Goal: Task Accomplishment & Management: Manage account settings

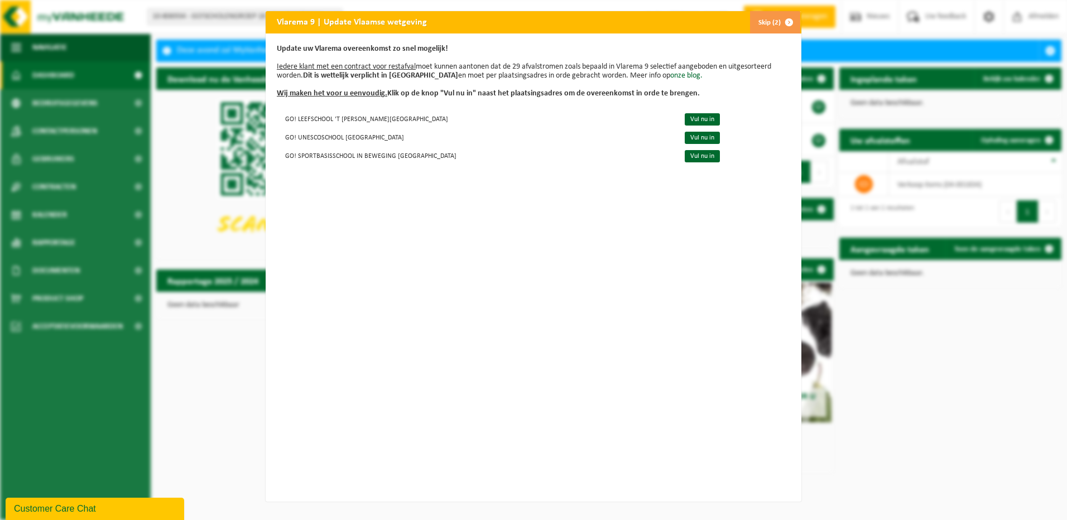
click at [765, 23] on button "Skip (2)" at bounding box center [774, 22] width 51 height 22
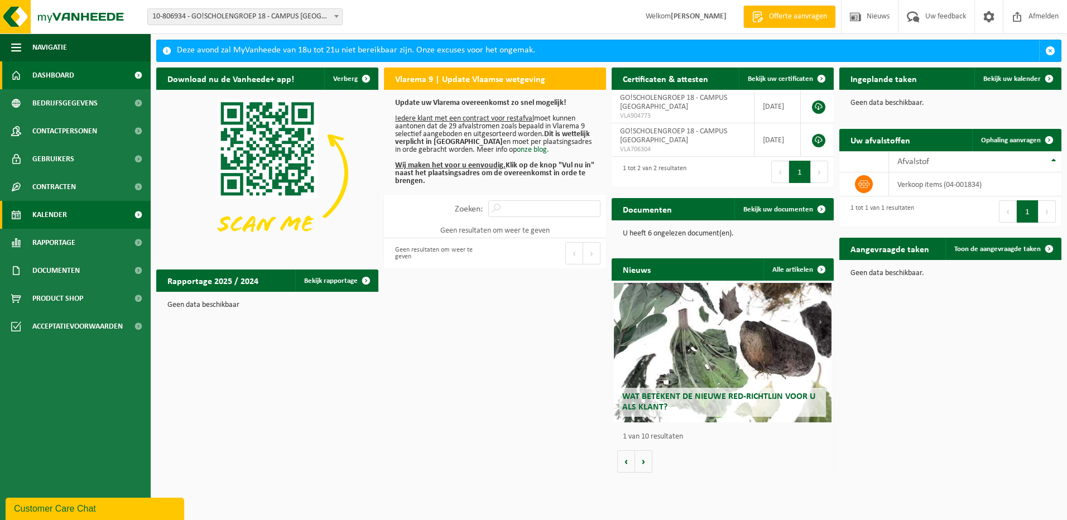
click at [54, 208] on span "Kalender" at bounding box center [49, 215] width 35 height 28
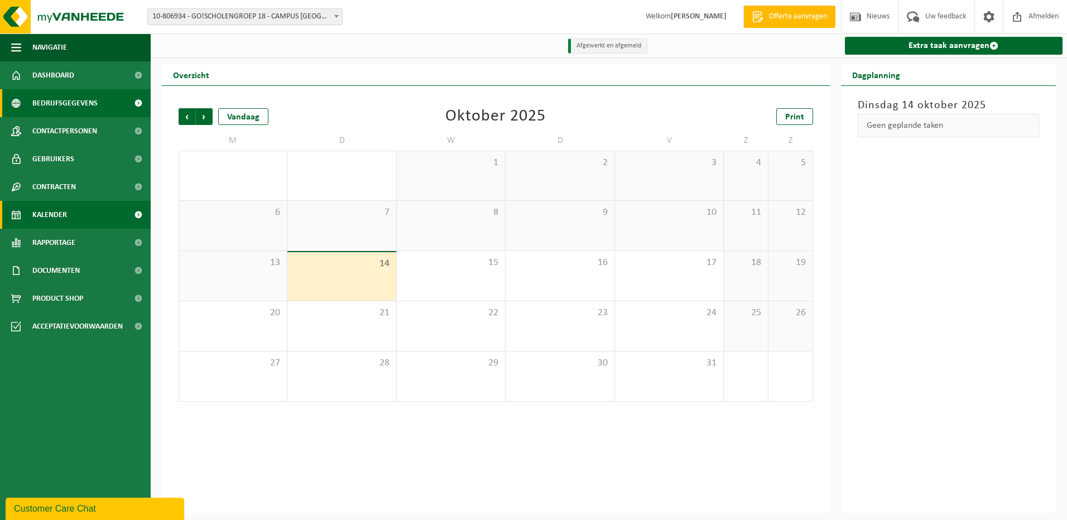
click at [84, 105] on span "Bedrijfsgegevens" at bounding box center [64, 103] width 65 height 28
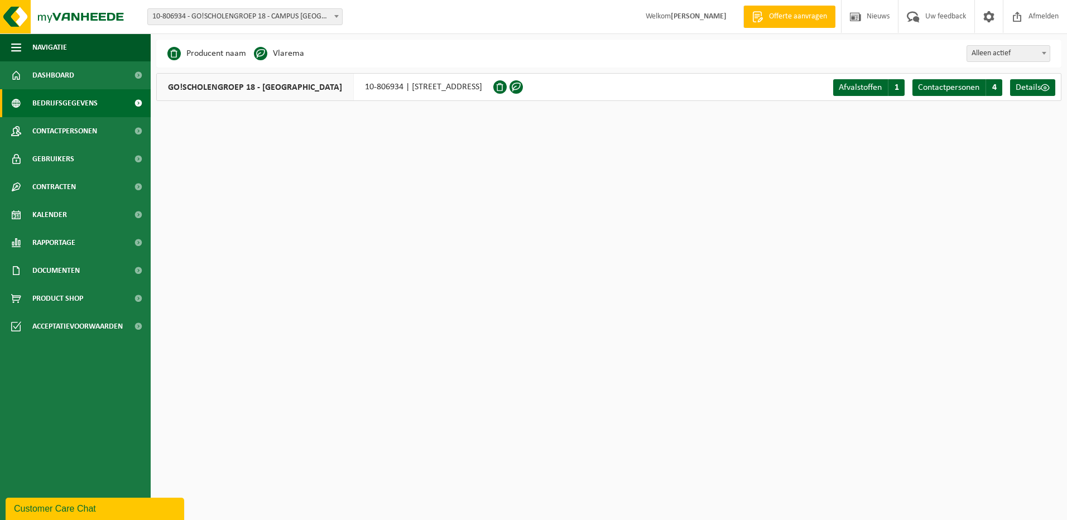
click at [290, 85] on span "GO!SCHOLENGROEP 18 - [GEOGRAPHIC_DATA]" at bounding box center [255, 87] width 197 height 27
click at [868, 88] on span "Afvalstoffen" at bounding box center [859, 87] width 43 height 9
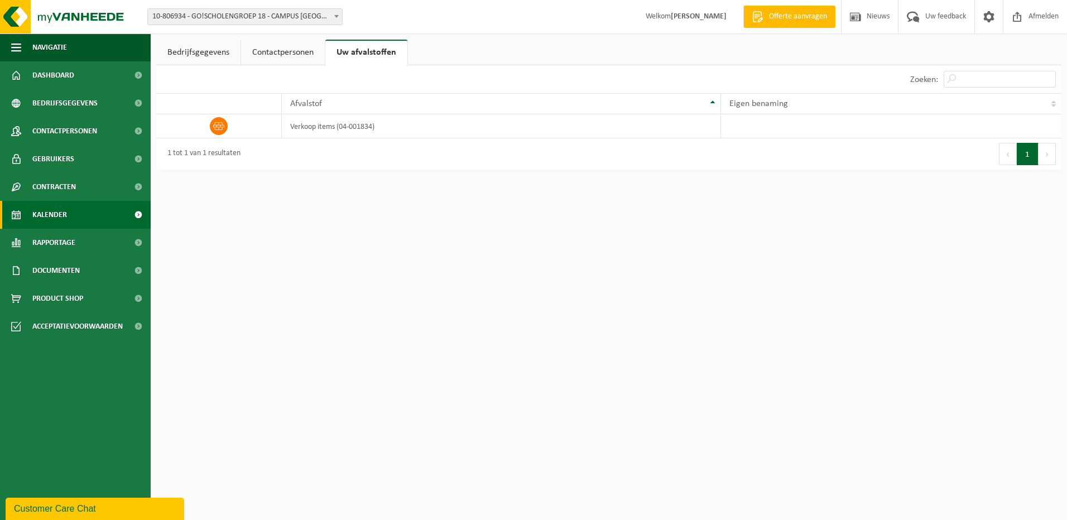
click at [70, 206] on link "Kalender" at bounding box center [75, 215] width 151 height 28
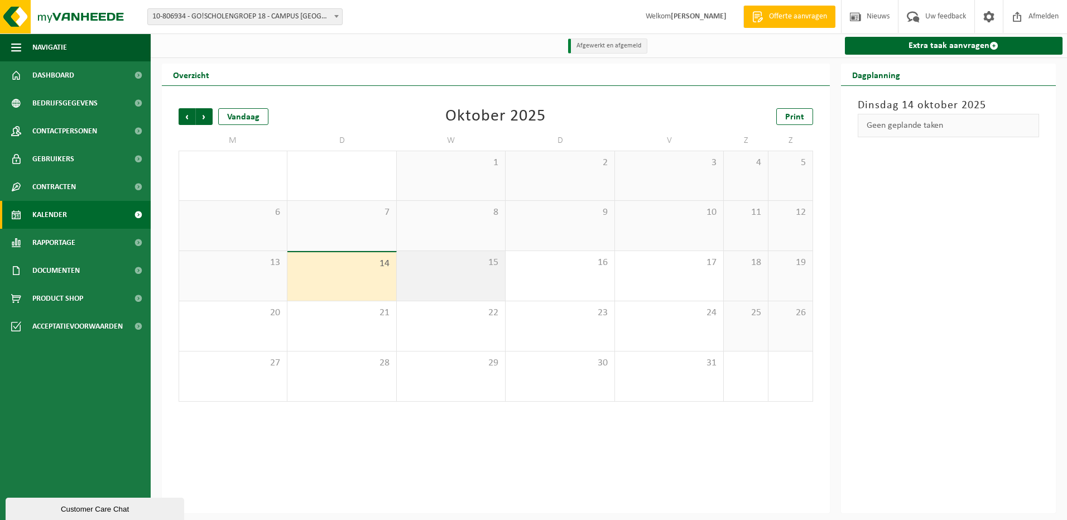
click at [427, 275] on div "15" at bounding box center [451, 276] width 108 height 50
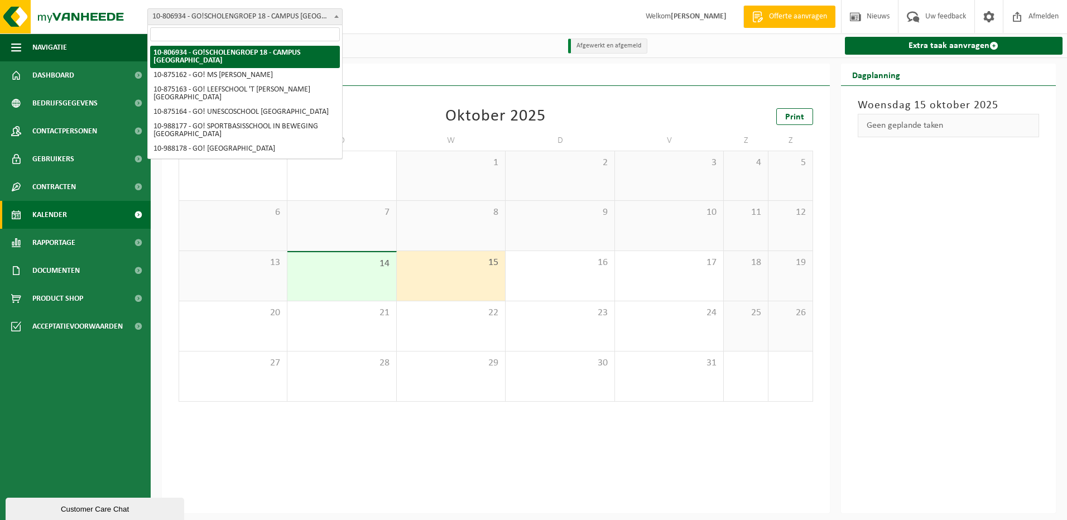
click at [206, 13] on span "10-806934 - GO!SCHOLENGROEP 18 - CAMPUS [GEOGRAPHIC_DATA]" at bounding box center [245, 17] width 194 height 16
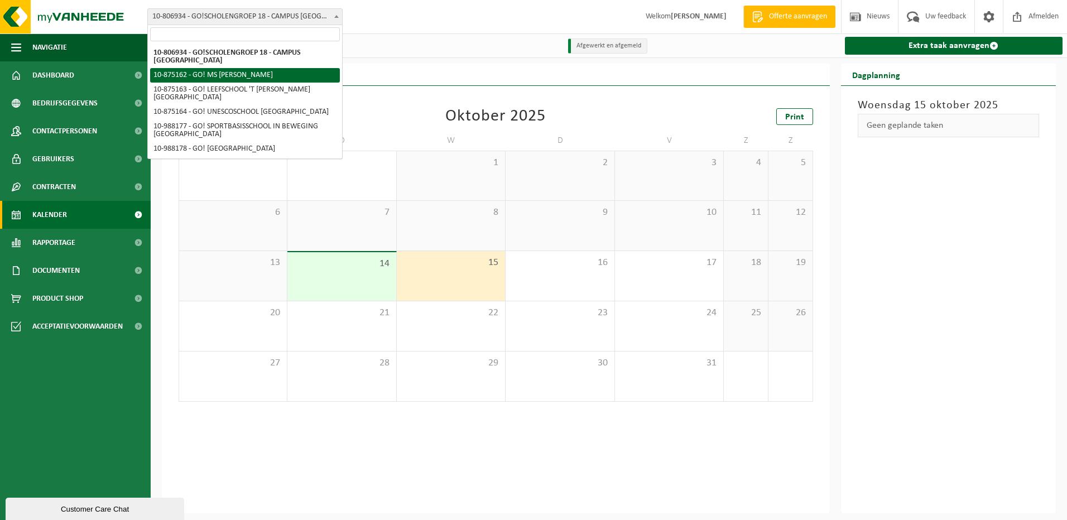
select select "106956"
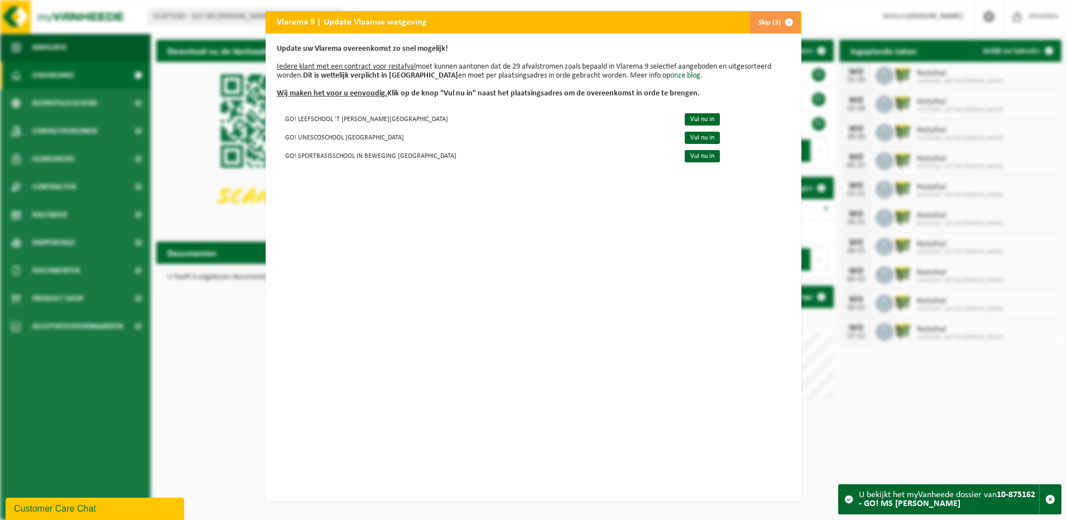
click at [781, 21] on span "button" at bounding box center [789, 22] width 22 height 22
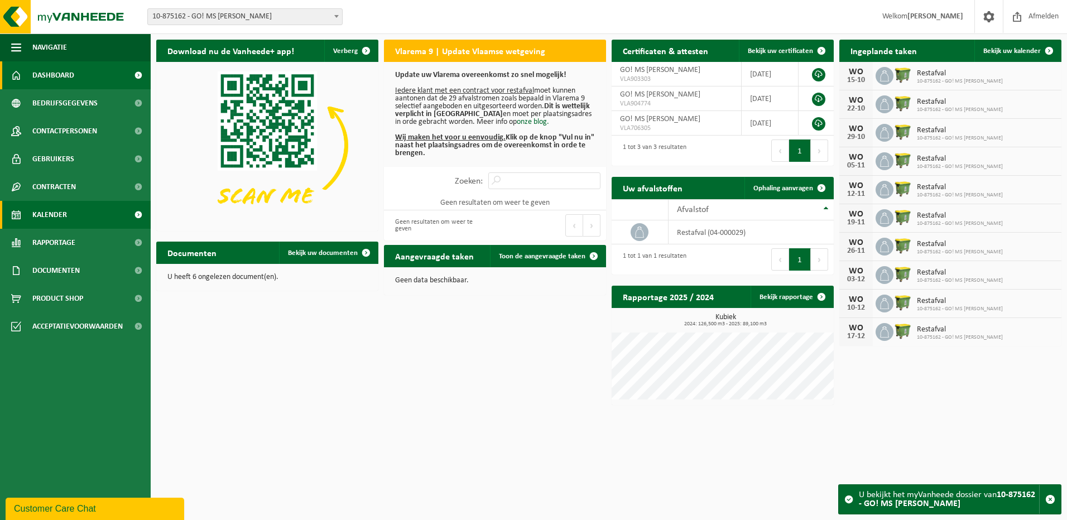
click at [74, 216] on link "Kalender" at bounding box center [75, 215] width 151 height 28
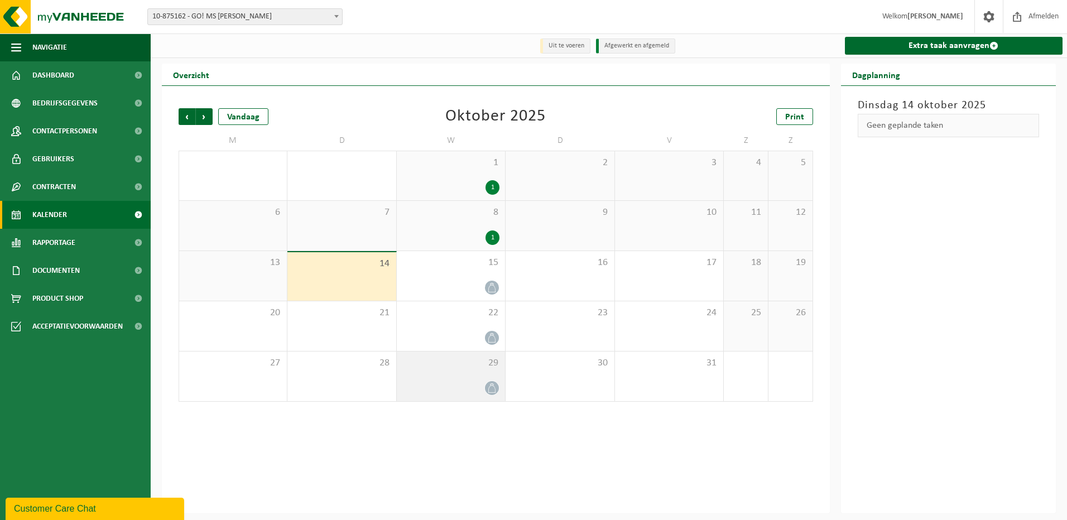
click at [489, 379] on div "29" at bounding box center [451, 376] width 108 height 50
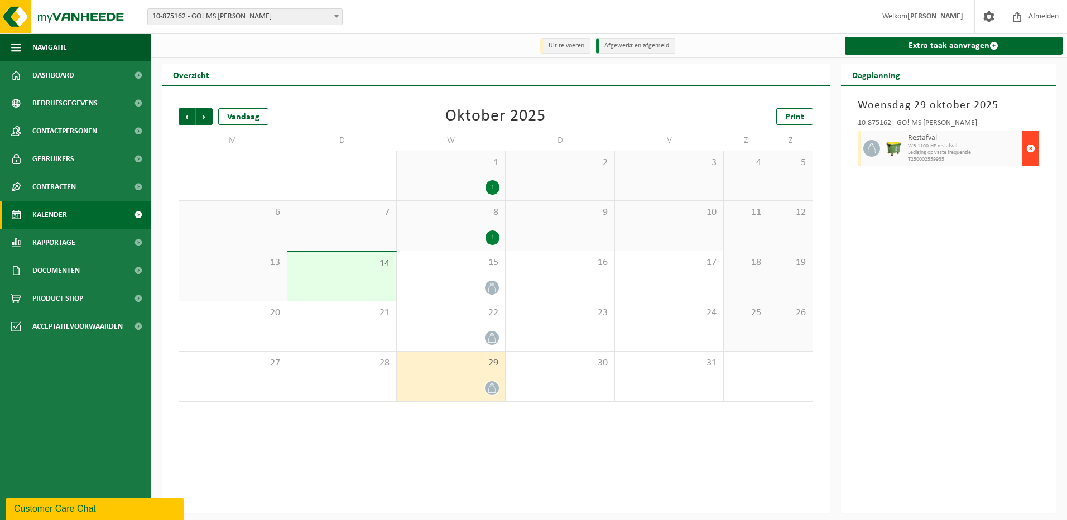
click at [1029, 147] on span "button" at bounding box center [1030, 148] width 9 height 22
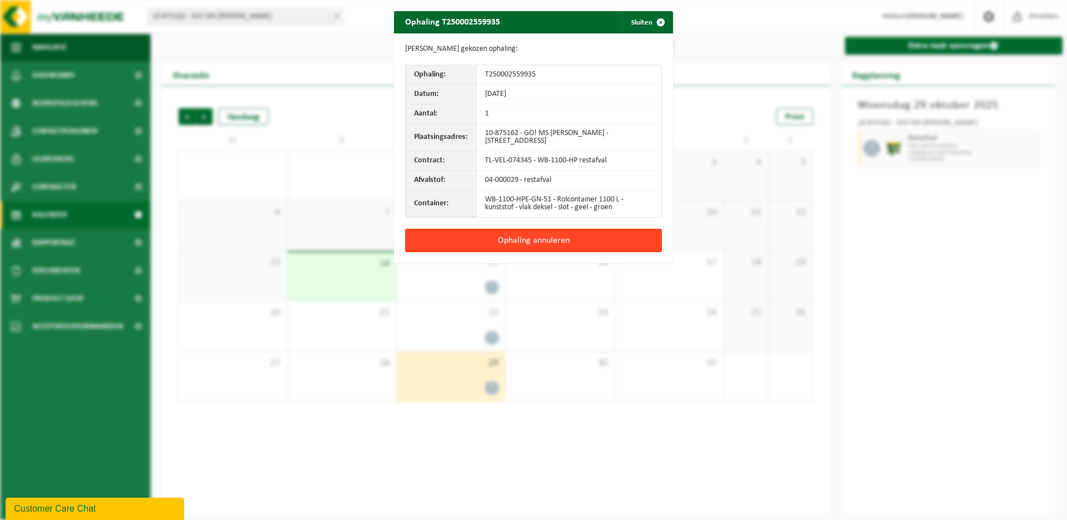
click at [558, 240] on button "Ophaling annuleren" at bounding box center [533, 240] width 257 height 23
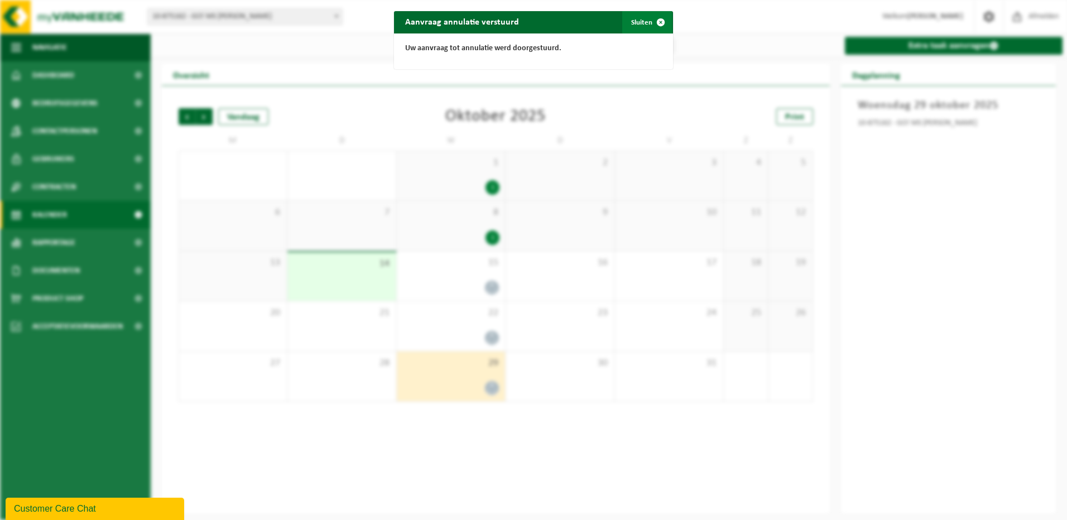
click at [634, 21] on button "Sluiten" at bounding box center [647, 22] width 50 height 22
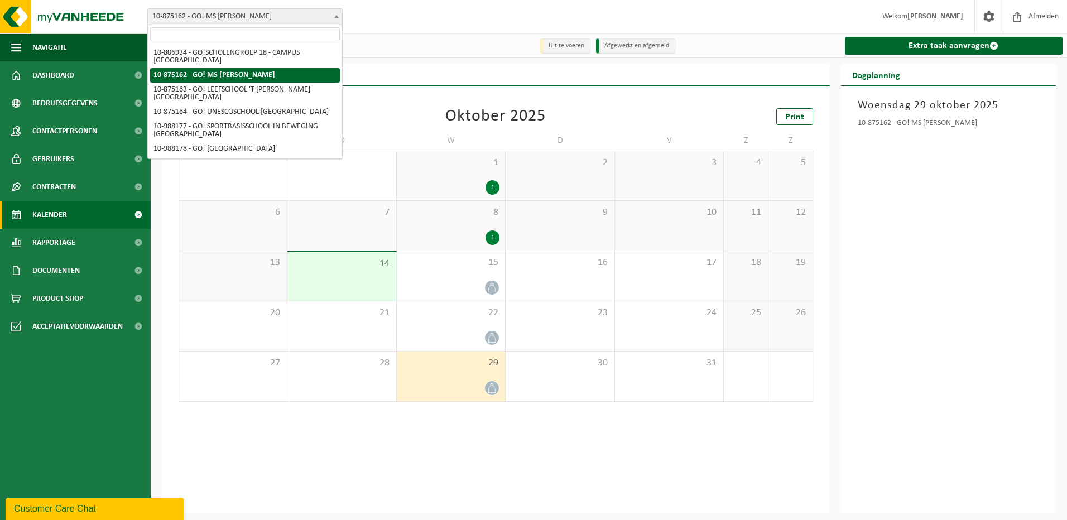
click at [254, 15] on span "10-875162 - GO! MS [PERSON_NAME]" at bounding box center [245, 17] width 194 height 16
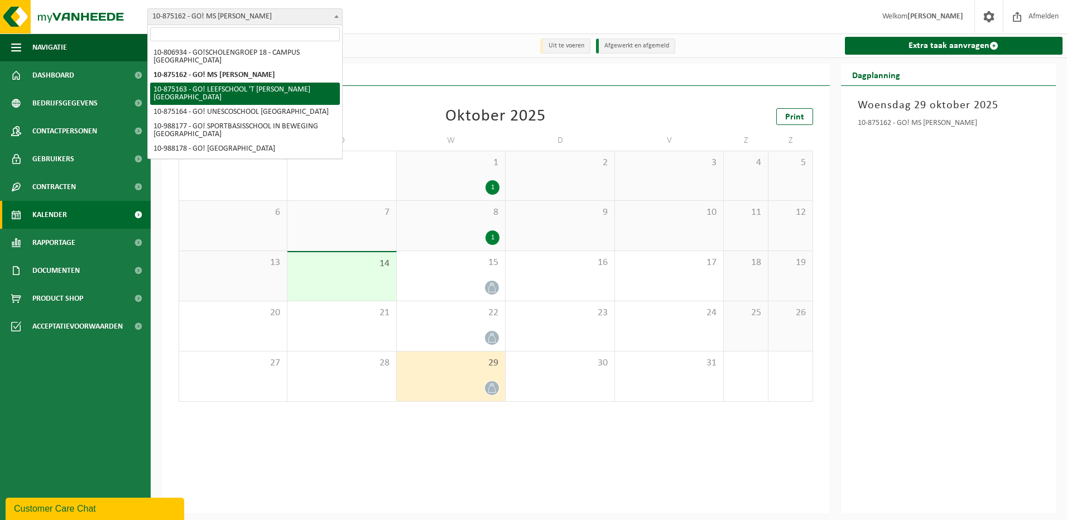
scroll to position [7, 0]
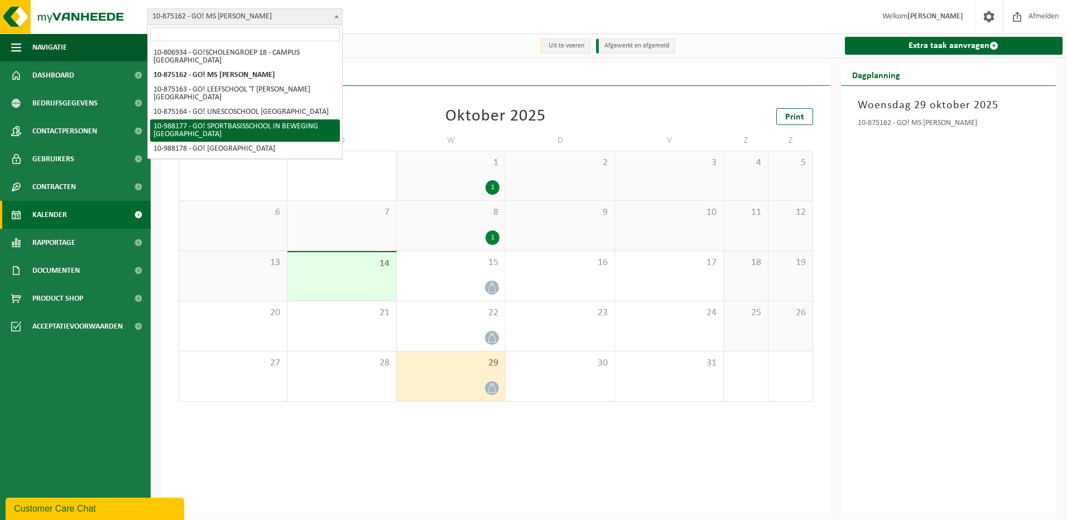
select select "167654"
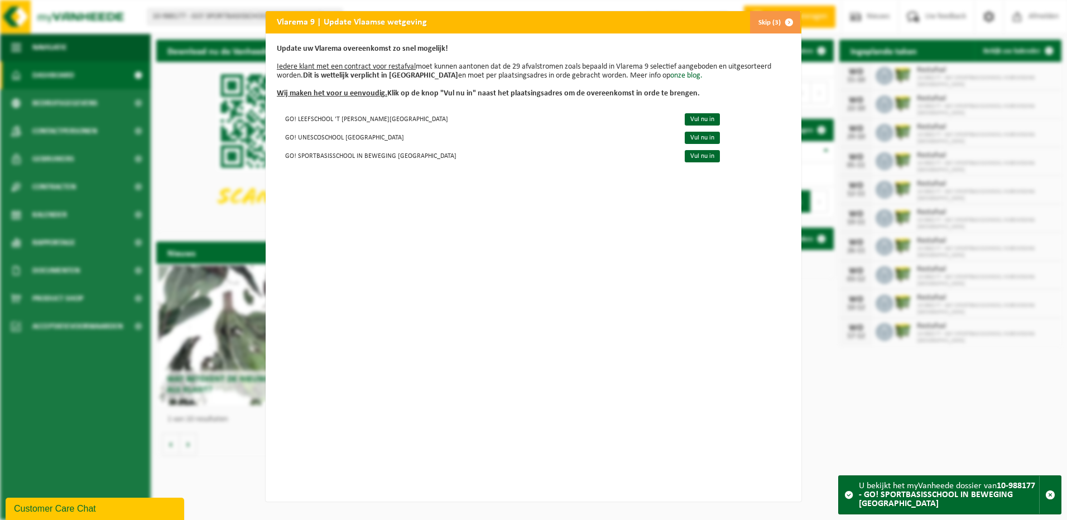
click at [779, 24] on span "button" at bounding box center [789, 22] width 22 height 22
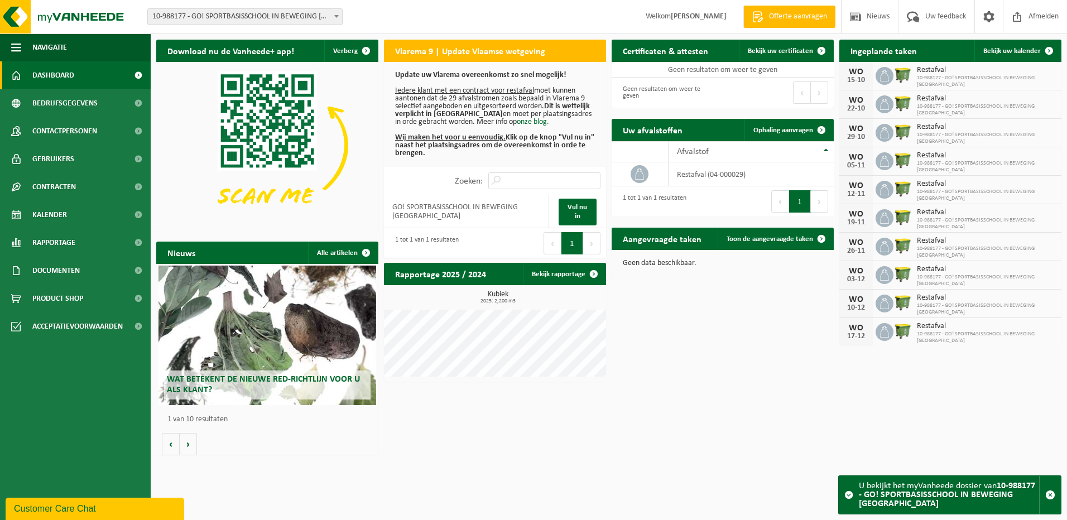
click at [305, 13] on span "10-988177 - GO! SPORTBASISSCHOOL IN BEWEGING [GEOGRAPHIC_DATA]" at bounding box center [245, 17] width 194 height 16
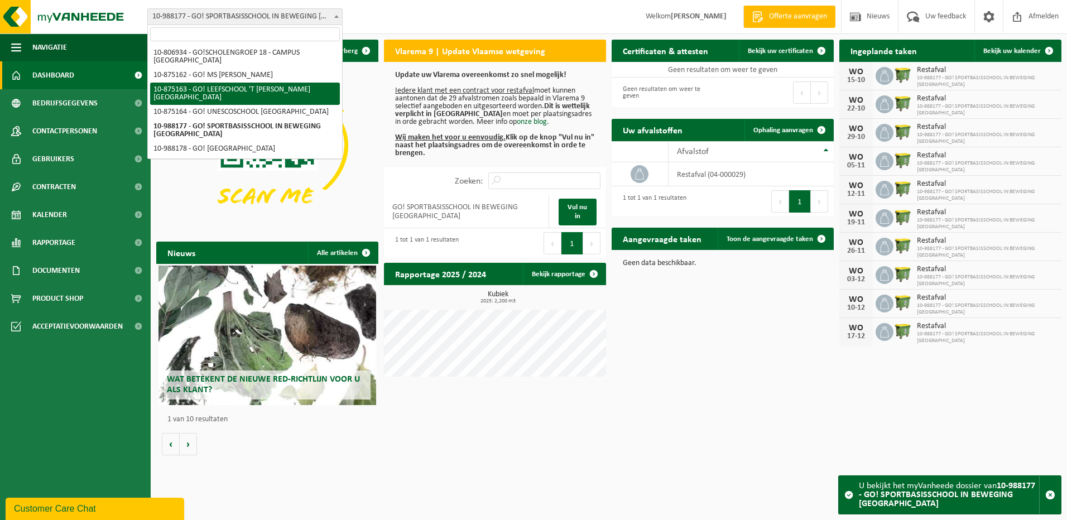
scroll to position [7, 0]
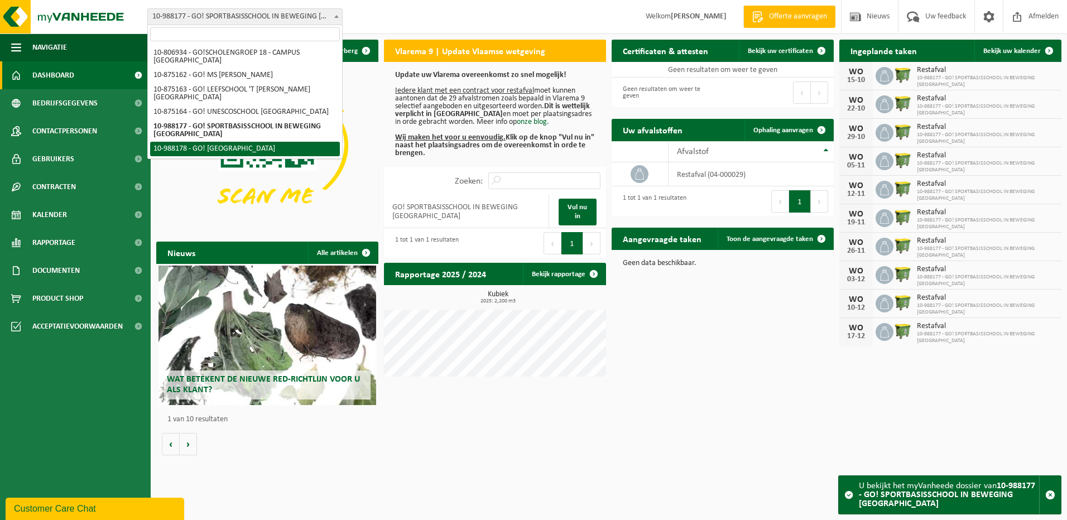
select select "167655"
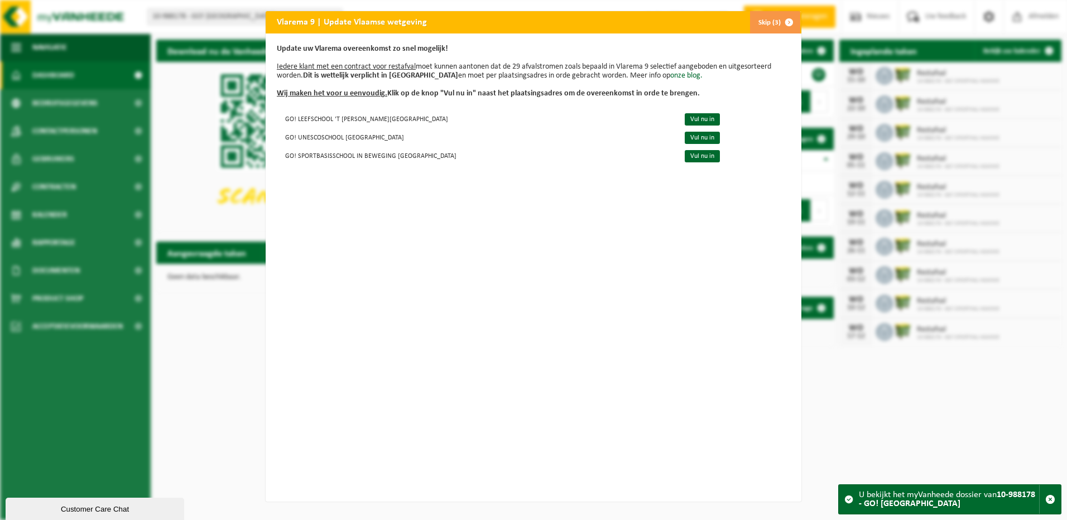
click at [768, 25] on button "Skip (3)" at bounding box center [774, 22] width 51 height 22
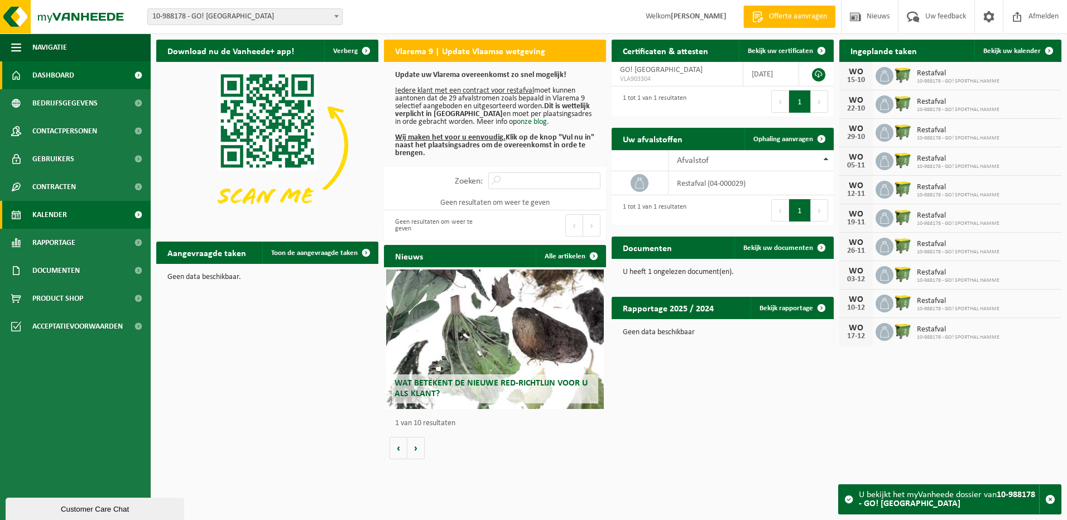
click at [69, 213] on link "Kalender" at bounding box center [75, 215] width 151 height 28
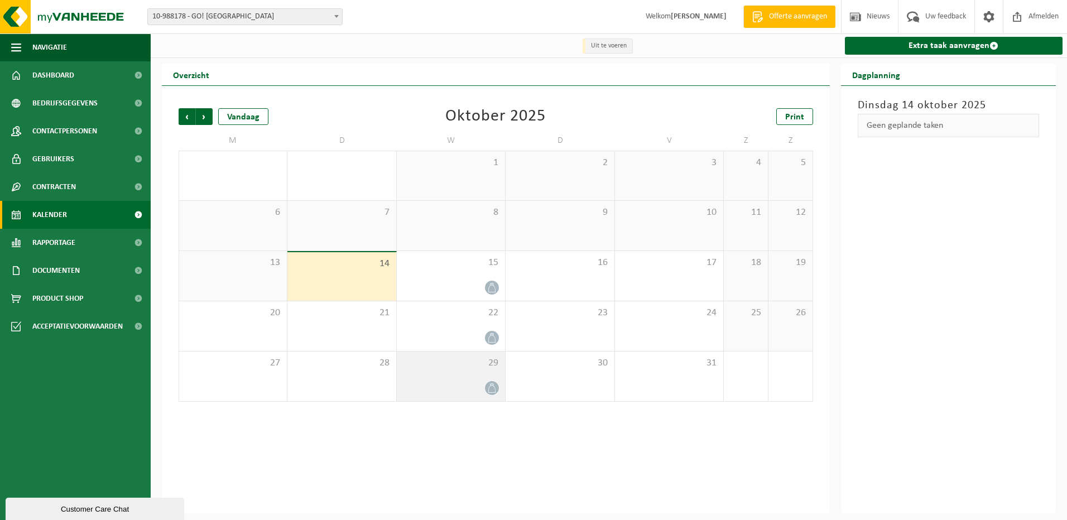
click at [451, 376] on div "29" at bounding box center [451, 376] width 108 height 50
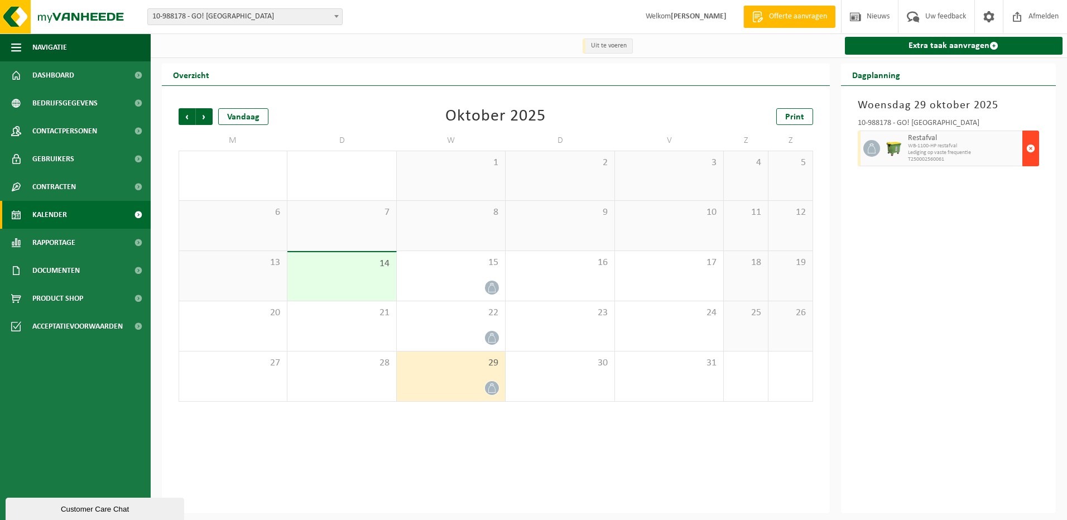
click at [1027, 149] on span "button" at bounding box center [1030, 148] width 9 height 22
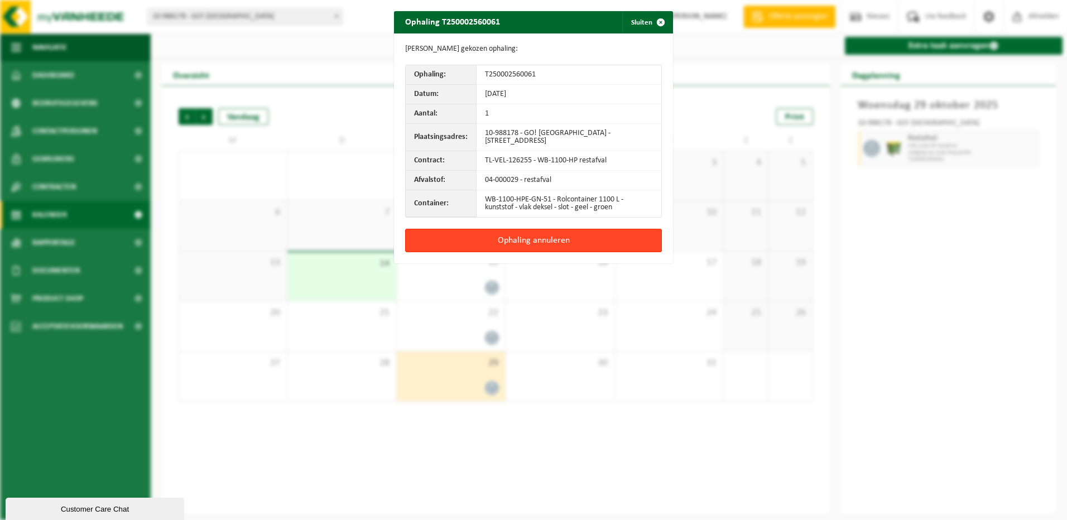
click at [595, 237] on button "Ophaling annuleren" at bounding box center [533, 240] width 257 height 23
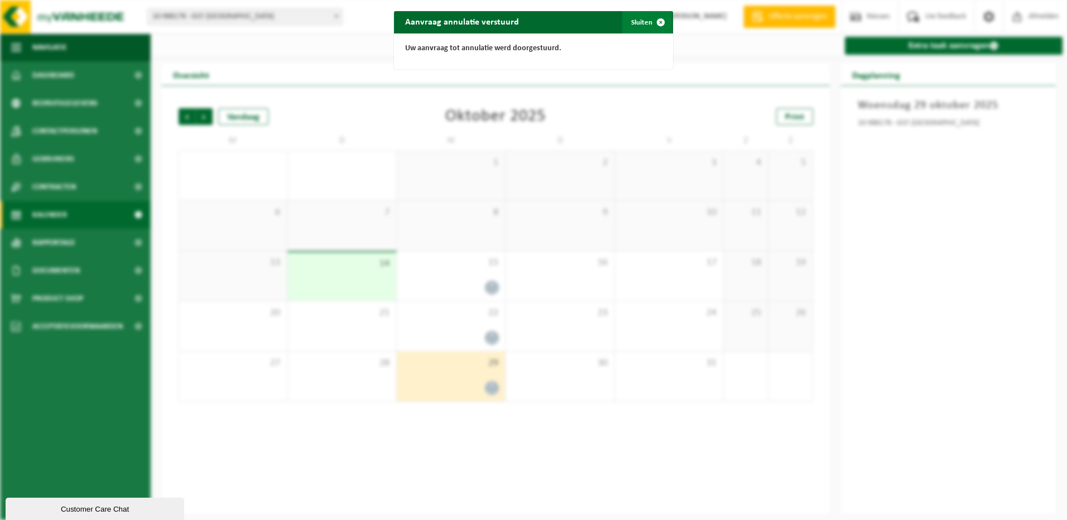
click at [641, 21] on button "Sluiten" at bounding box center [647, 22] width 50 height 22
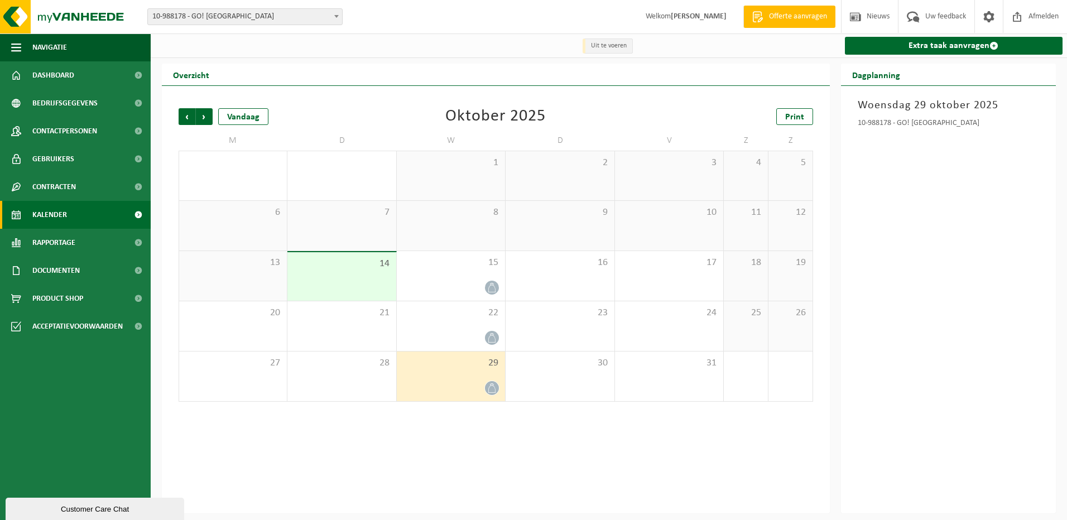
click at [462, 372] on div "29" at bounding box center [451, 376] width 108 height 50
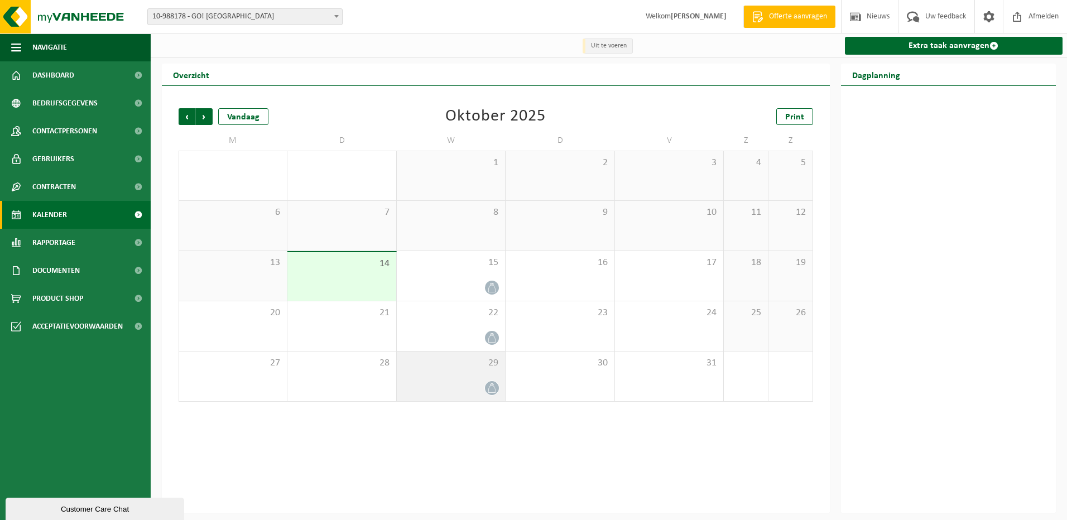
click at [472, 386] on div at bounding box center [450, 387] width 97 height 15
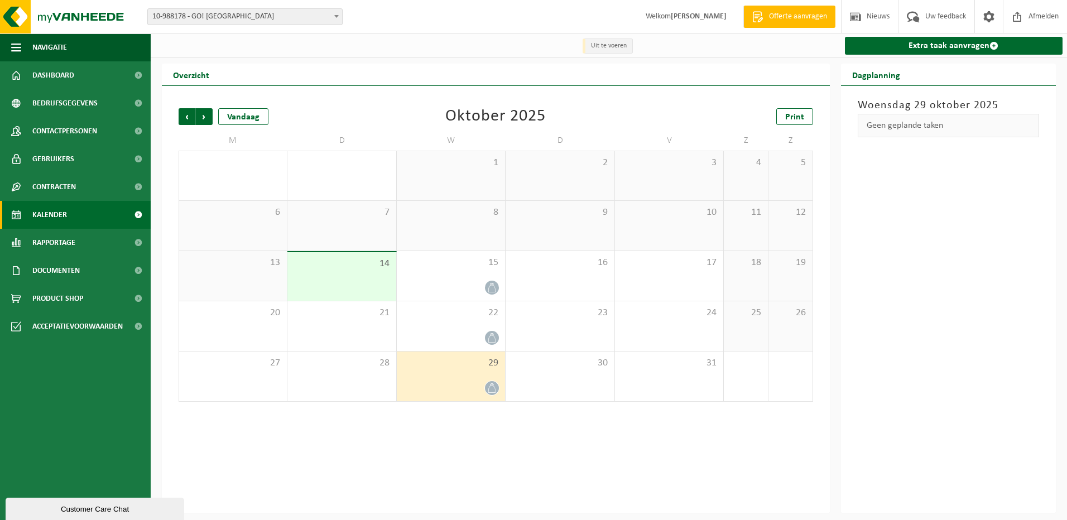
click at [257, 18] on span "10-988178 - GO! [GEOGRAPHIC_DATA]" at bounding box center [245, 17] width 194 height 16
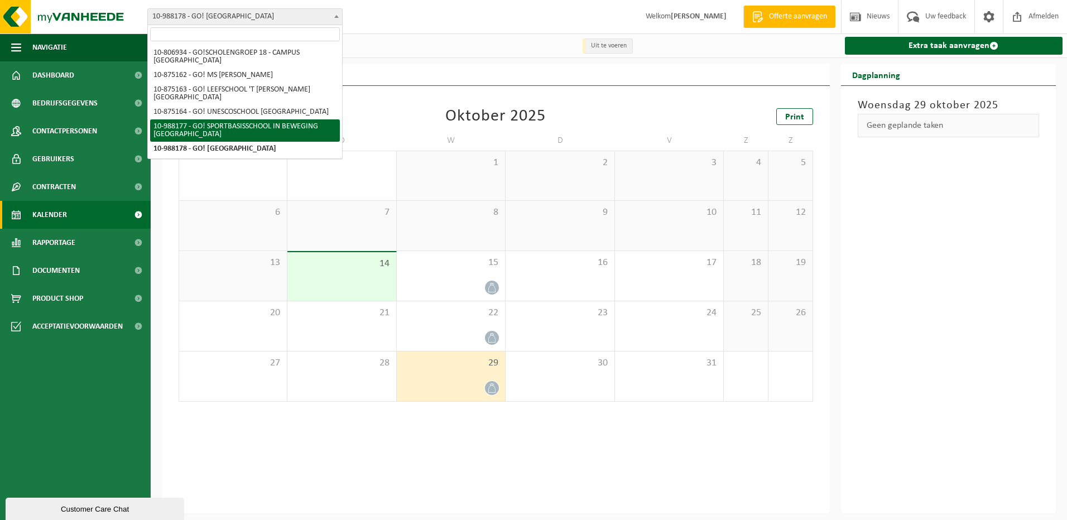
select select "167654"
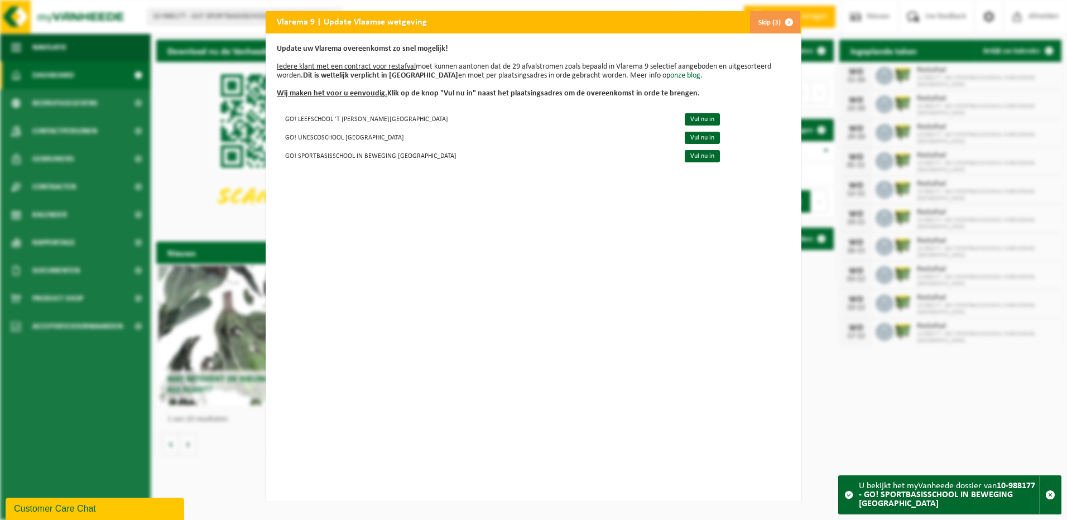
click at [766, 27] on button "Skip (3)" at bounding box center [774, 22] width 51 height 22
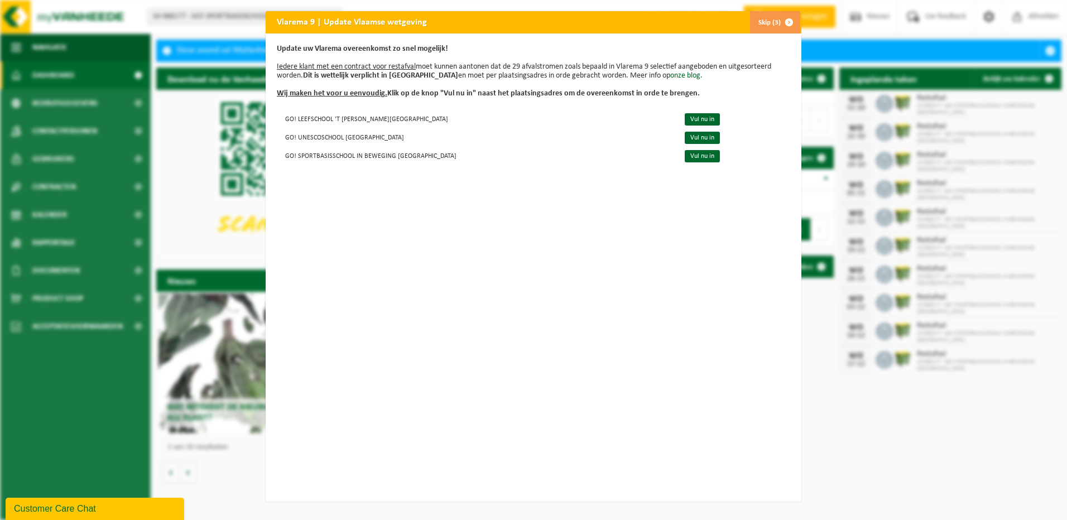
click at [781, 28] on span "button" at bounding box center [789, 22] width 22 height 22
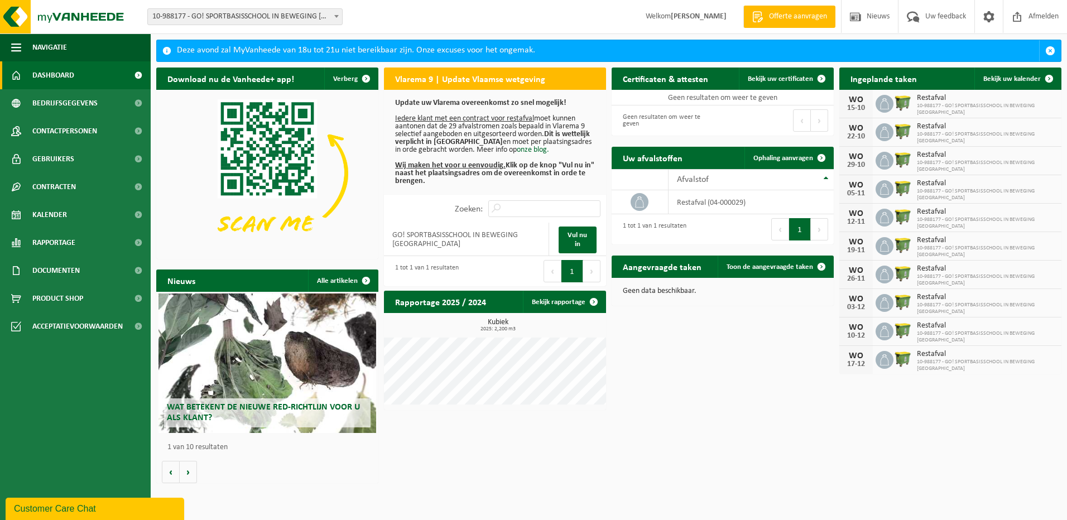
click at [292, 16] on span "10-988177 - GO! SPORTBASISSCHOOL IN BEWEGING [GEOGRAPHIC_DATA]" at bounding box center [245, 17] width 194 height 16
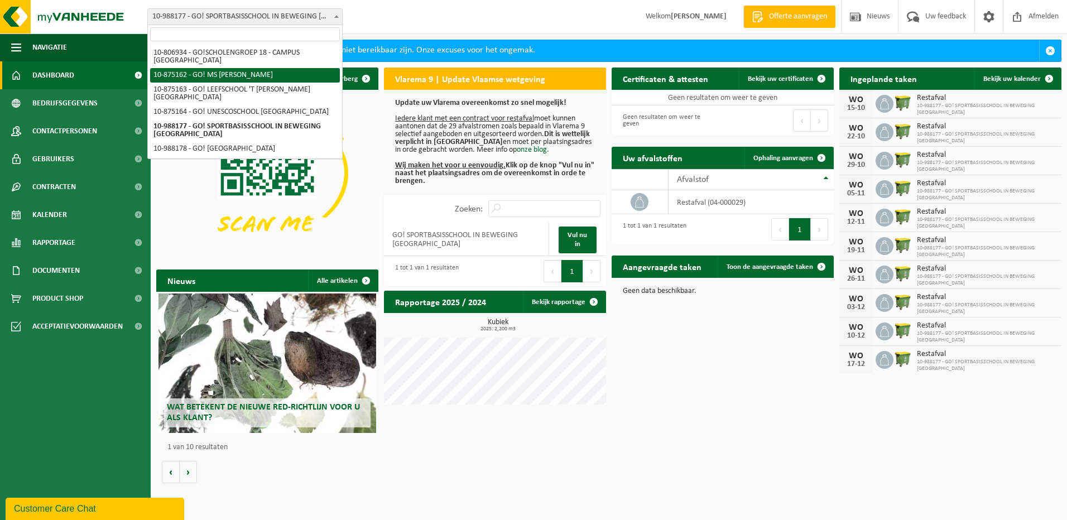
scroll to position [7, 0]
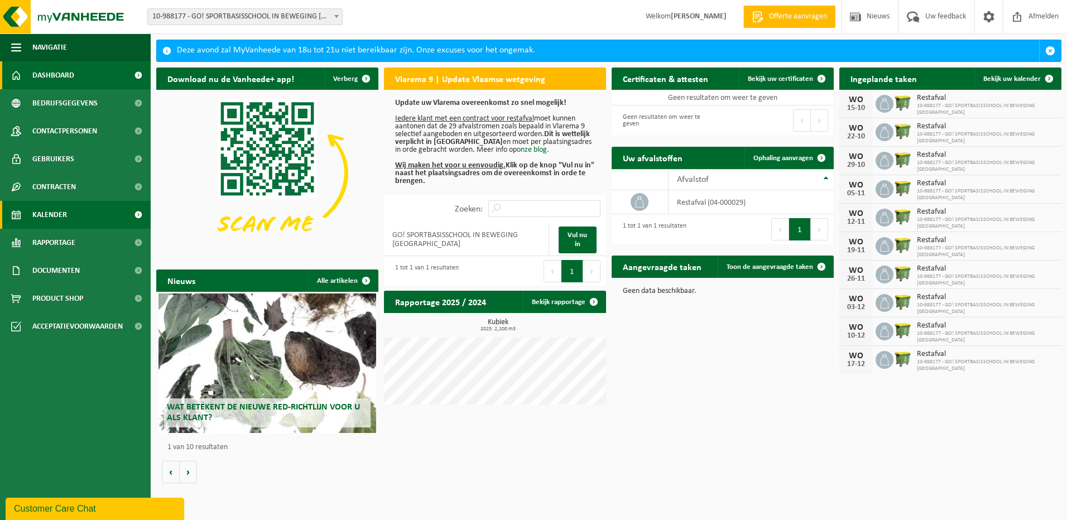
click at [67, 214] on link "Kalender" at bounding box center [75, 215] width 151 height 28
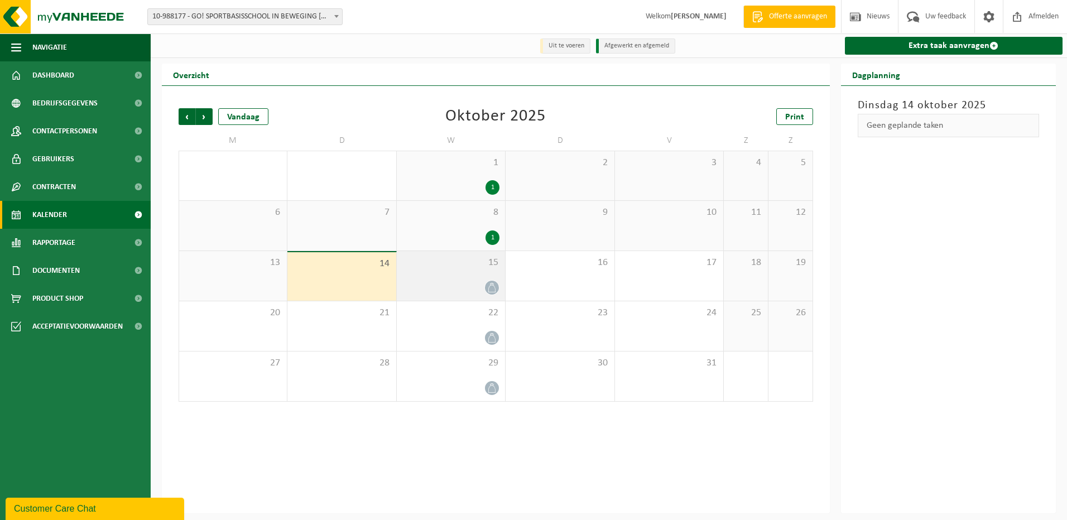
click at [451, 280] on div "15" at bounding box center [451, 276] width 108 height 50
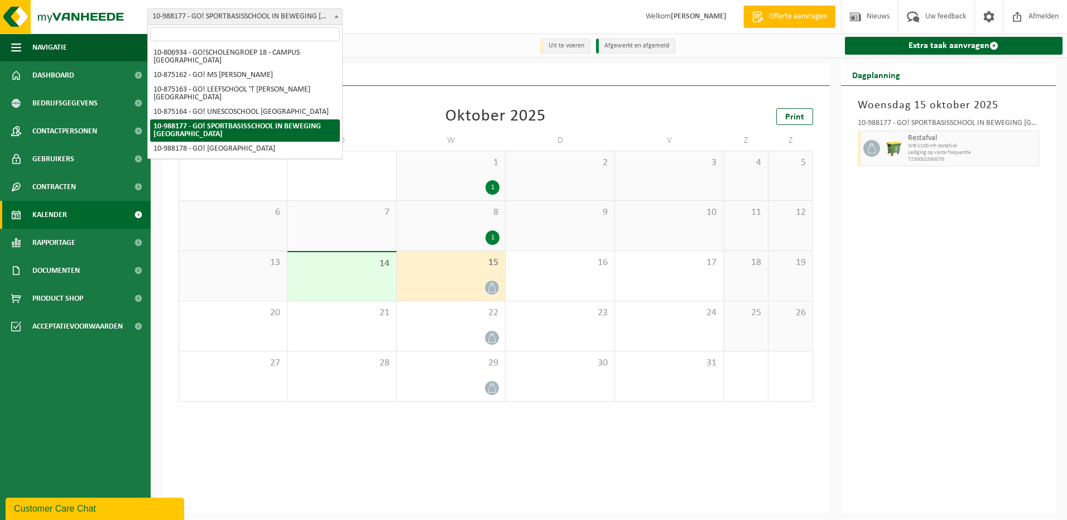
click at [269, 16] on span "10-988177 - GO! SPORTBASISSCHOOL IN BEWEGING [GEOGRAPHIC_DATA]" at bounding box center [245, 17] width 194 height 16
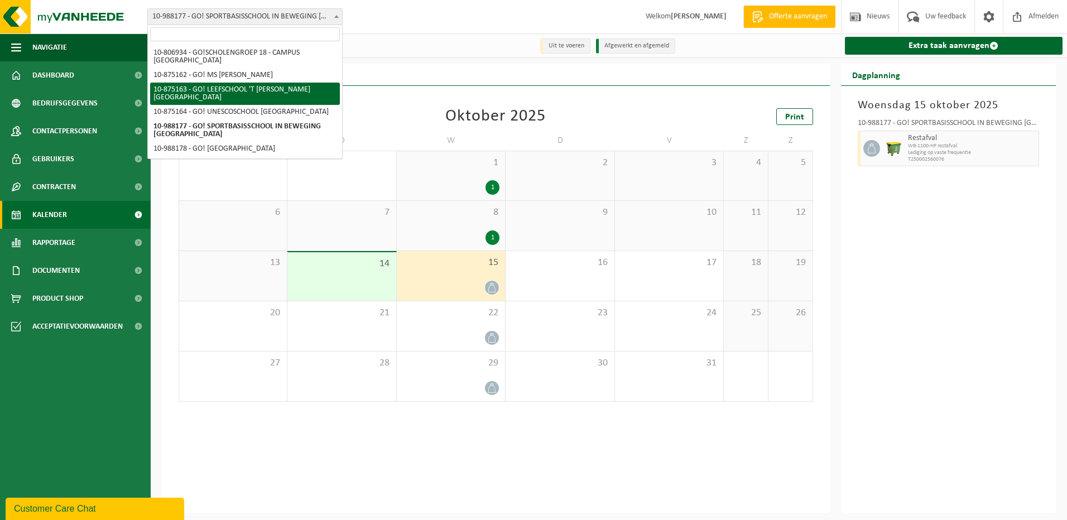
select select "106957"
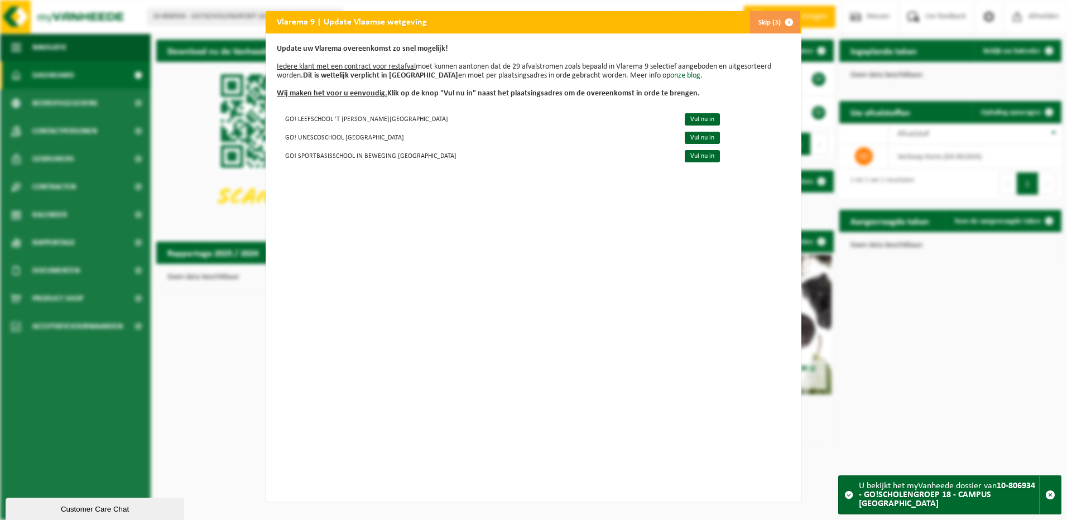
click at [778, 20] on span "button" at bounding box center [789, 22] width 22 height 22
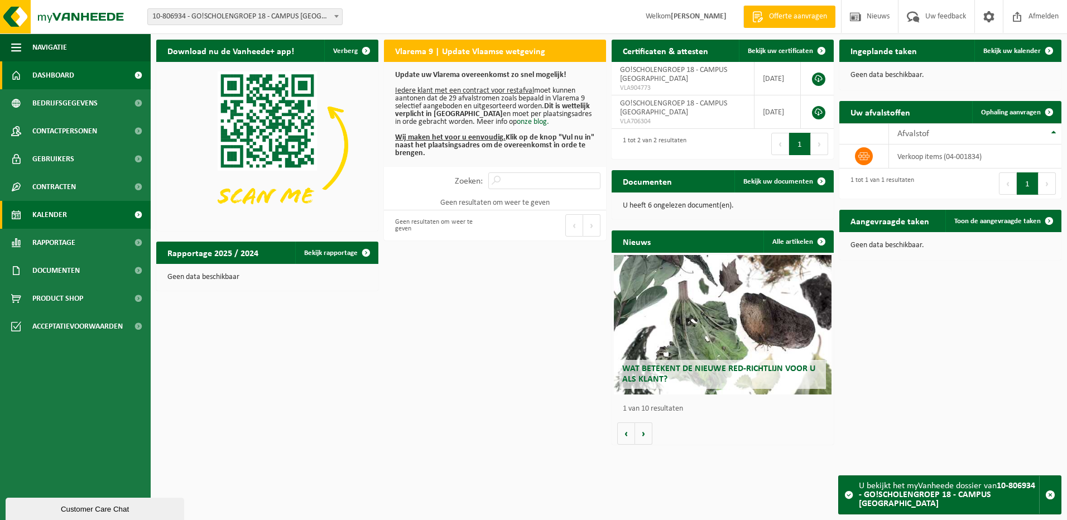
click at [71, 214] on link "Kalender" at bounding box center [75, 215] width 151 height 28
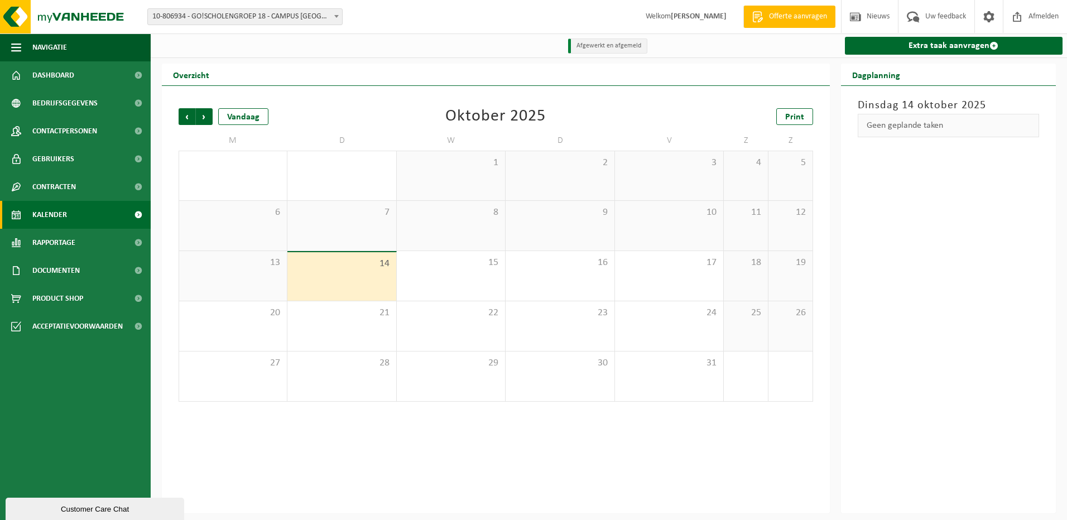
click at [287, 18] on span "10-806934 - GO!SCHOLENGROEP 18 - CAMPUS [GEOGRAPHIC_DATA]" at bounding box center [245, 17] width 194 height 16
click at [254, 17] on span "10-806934 - GO!SCHOLENGROEP 18 - CAMPUS [GEOGRAPHIC_DATA]" at bounding box center [245, 17] width 194 height 16
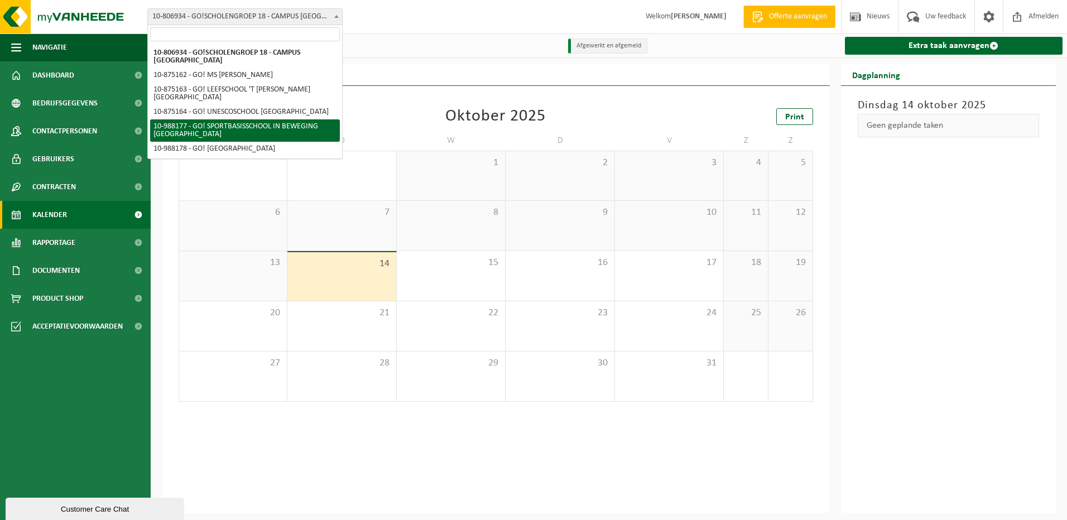
select select "167654"
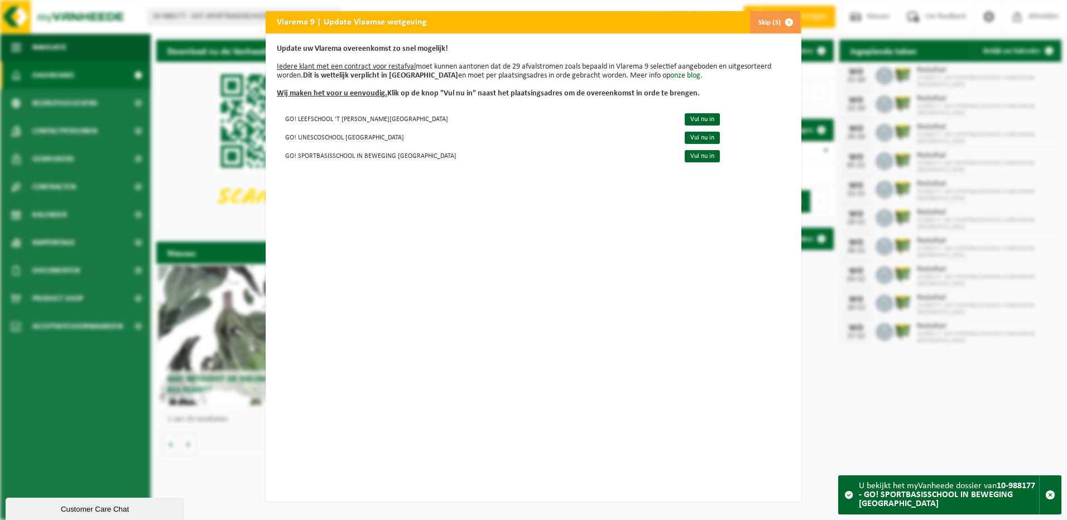
click at [785, 16] on span "button" at bounding box center [789, 22] width 22 height 22
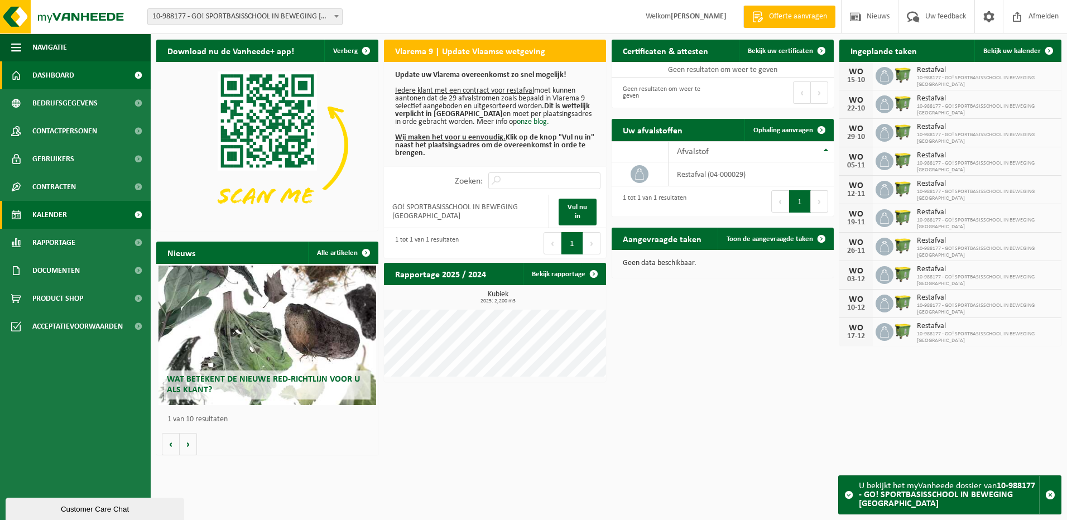
click at [75, 211] on link "Kalender" at bounding box center [75, 215] width 151 height 28
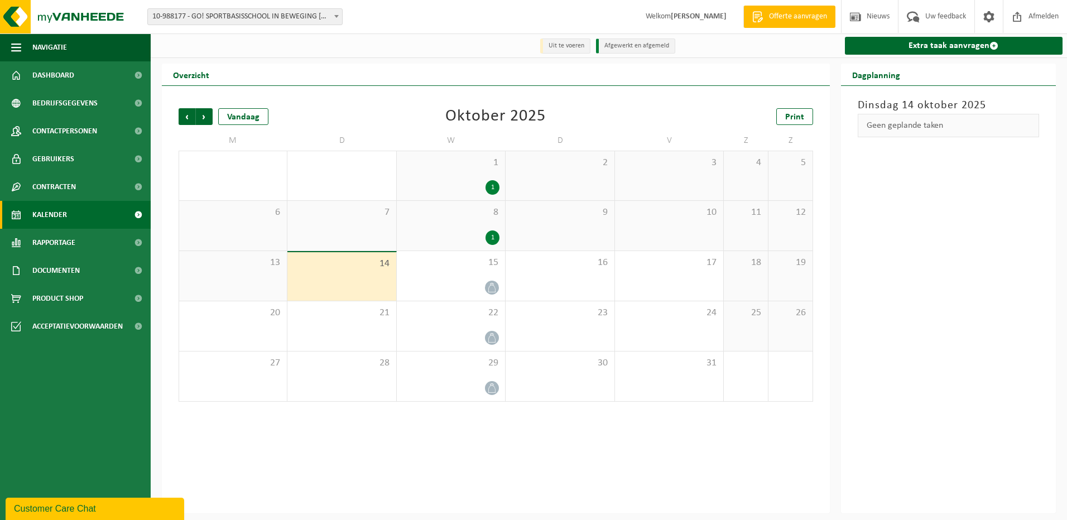
click at [257, 17] on span "10-988177 - GO! SPORTBASISSCHOOL IN BEWEGING [GEOGRAPHIC_DATA]" at bounding box center [245, 17] width 194 height 16
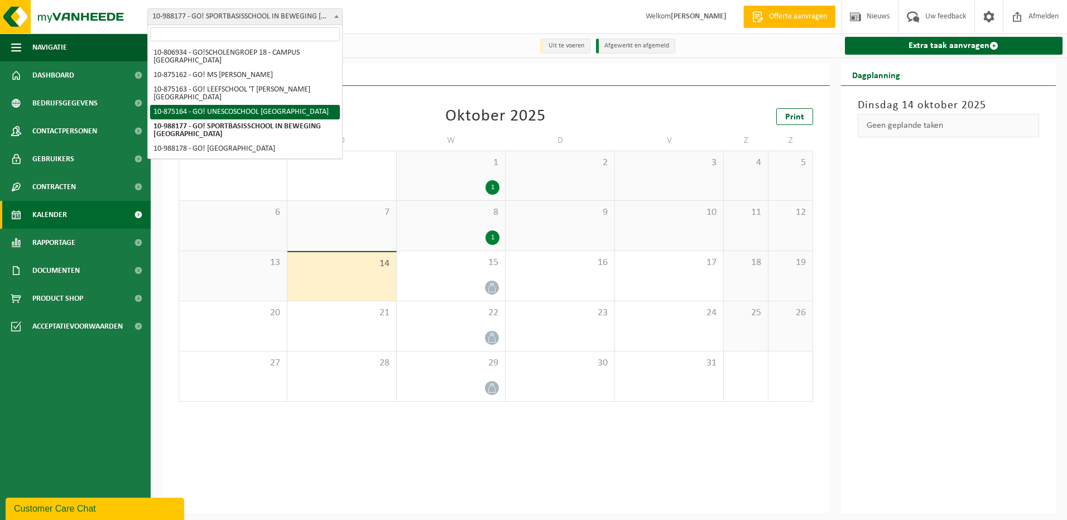
scroll to position [7, 0]
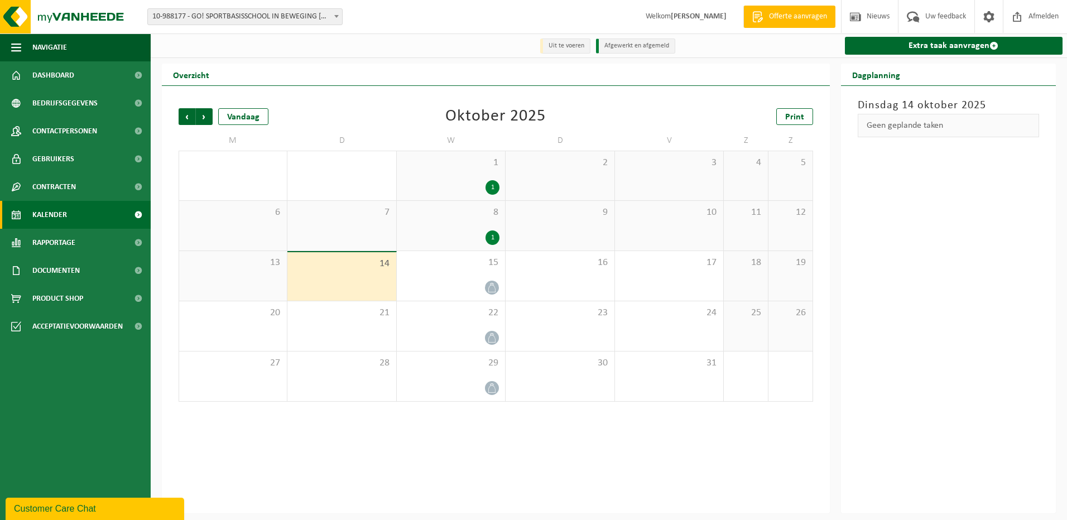
click at [76, 213] on link "Kalender" at bounding box center [75, 215] width 151 height 28
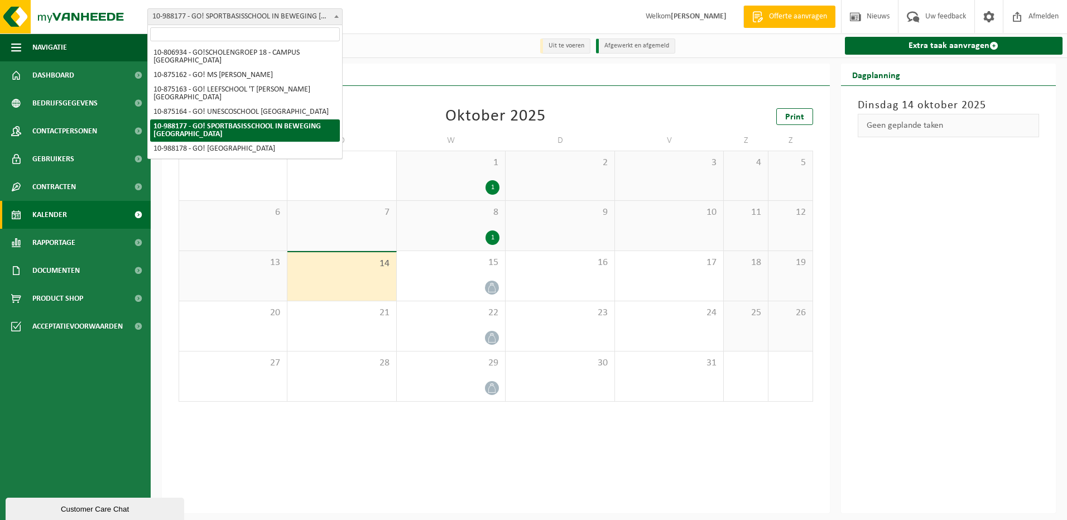
click at [297, 20] on span "10-988177 - GO! SPORTBASISSCHOOL IN BEWEGING [GEOGRAPHIC_DATA]" at bounding box center [245, 17] width 194 height 16
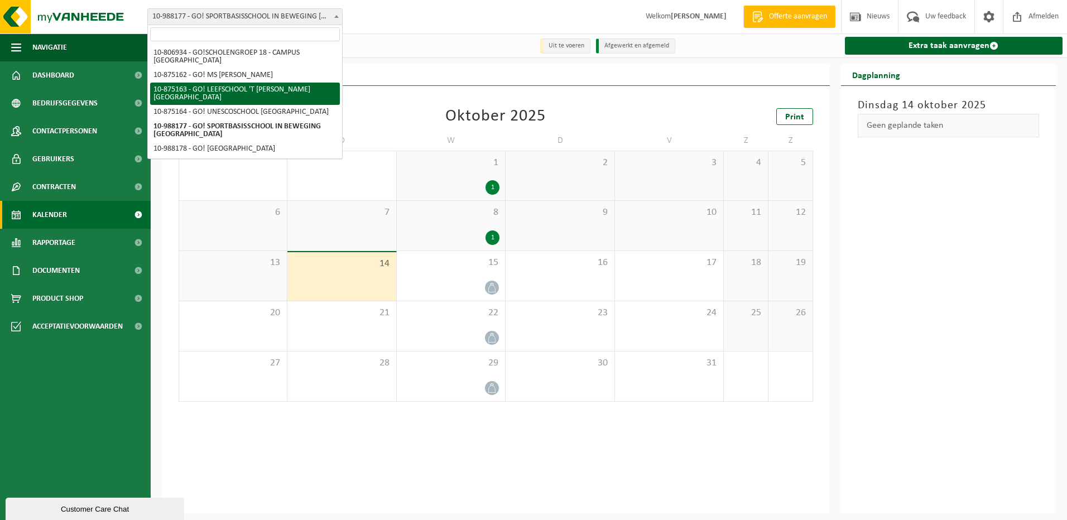
scroll to position [7, 0]
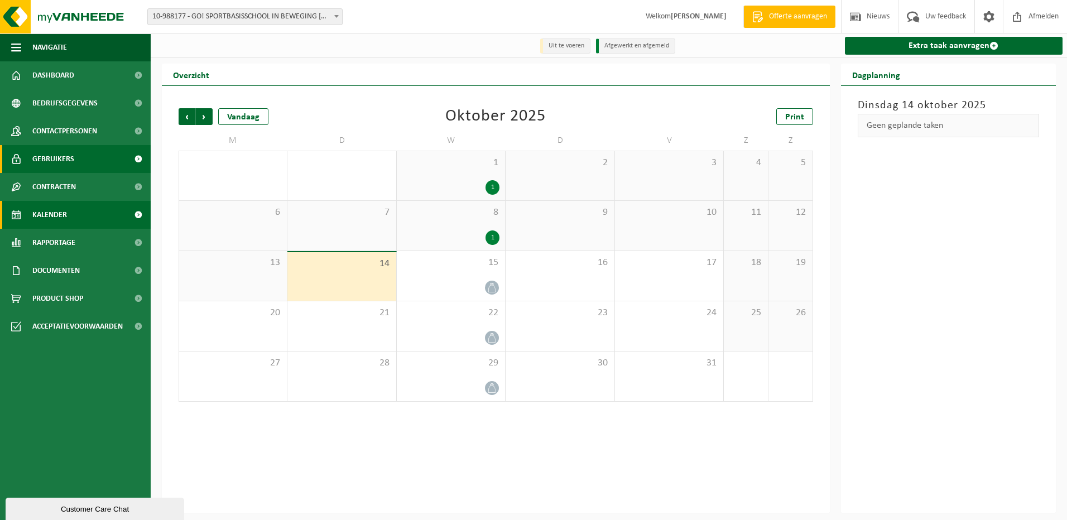
click at [94, 160] on link "Gebruikers" at bounding box center [75, 159] width 151 height 28
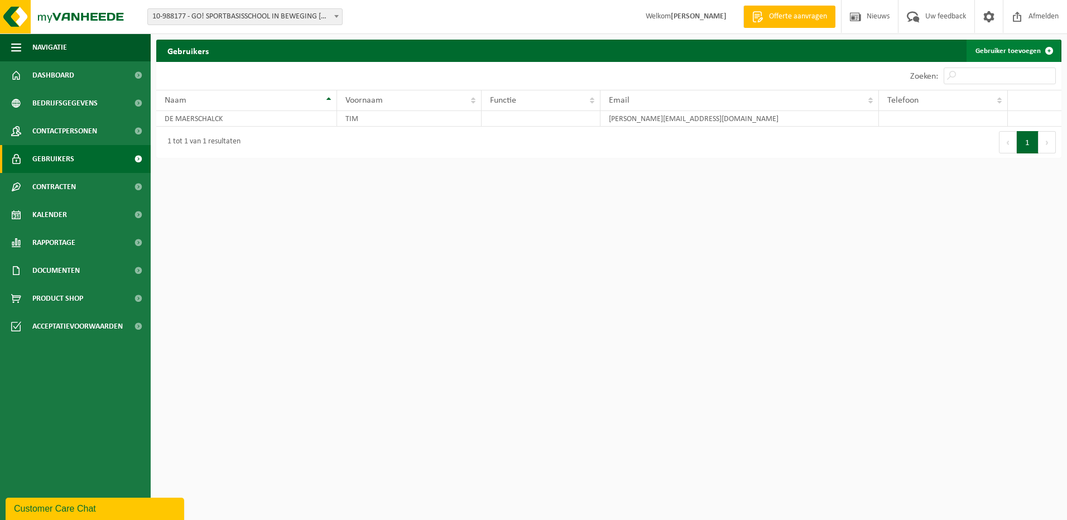
click at [1022, 55] on link "Gebruiker toevoegen" at bounding box center [1013, 51] width 94 height 22
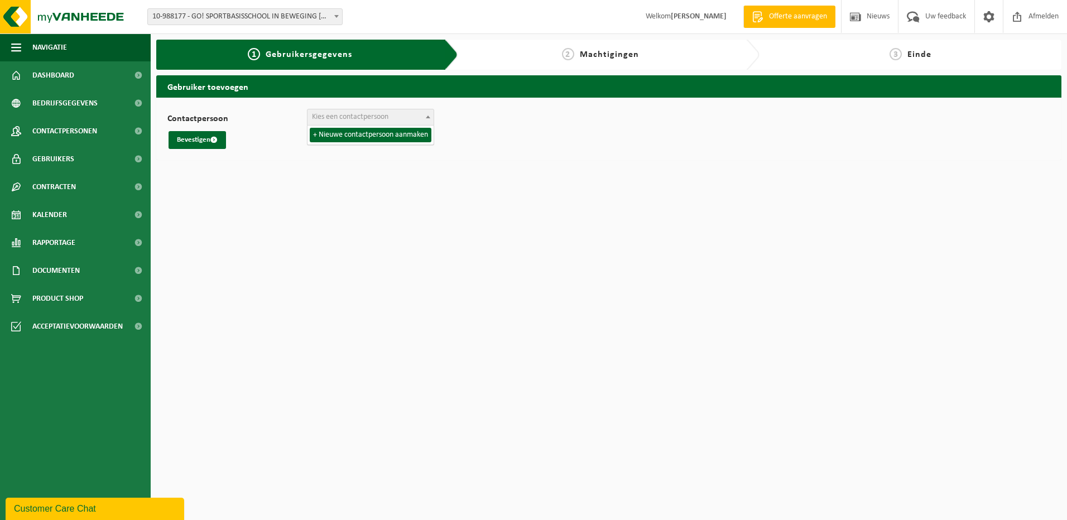
click at [365, 117] on span "Kies een contactpersoon" at bounding box center [350, 117] width 76 height 8
select select "0"
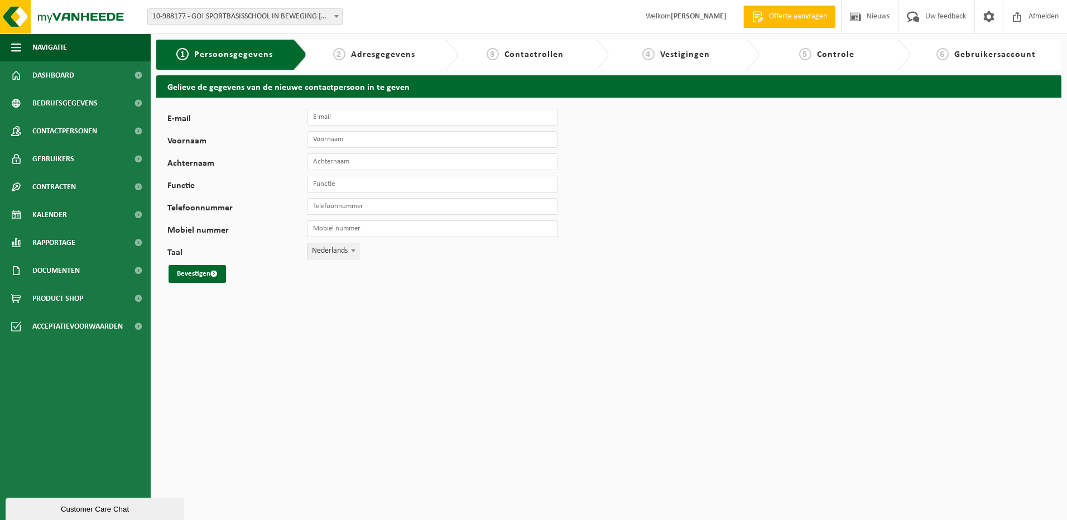
click at [282, 383] on html "Vestiging: 10-806934 - GO!SCHOLENGROEP 18 - CAMPUS HAMME - HAMME 10-875162 - GO…" at bounding box center [533, 260] width 1067 height 520
click at [293, 22] on span "10-988177 - GO! SPORTBASISSCHOOL IN BEWEGING [GEOGRAPHIC_DATA]" at bounding box center [245, 17] width 194 height 16
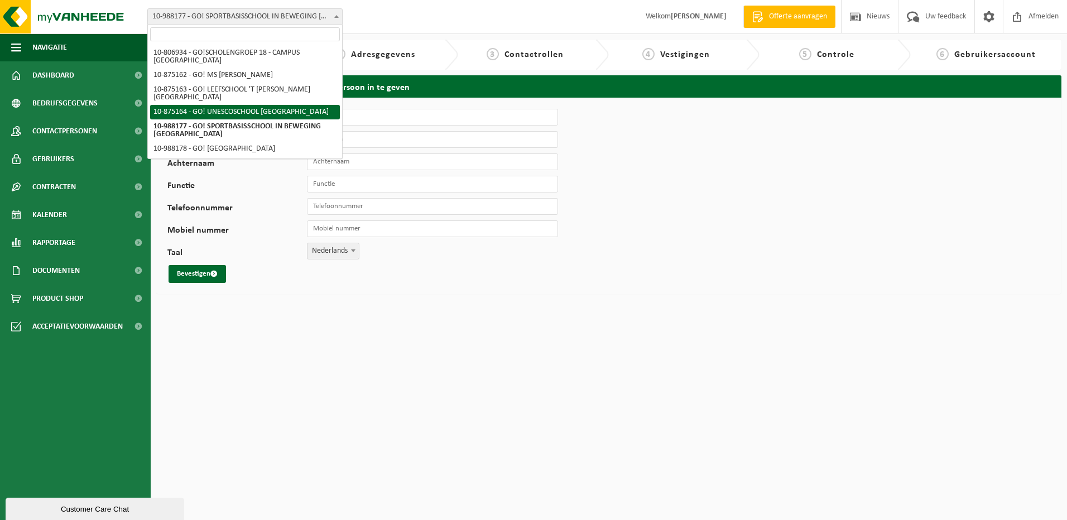
click at [648, 359] on html "Vestiging: 10-806934 - GO!SCHOLENGROEP 18 - CAMPUS HAMME - HAMME 10-875162 - GO…" at bounding box center [533, 260] width 1067 height 520
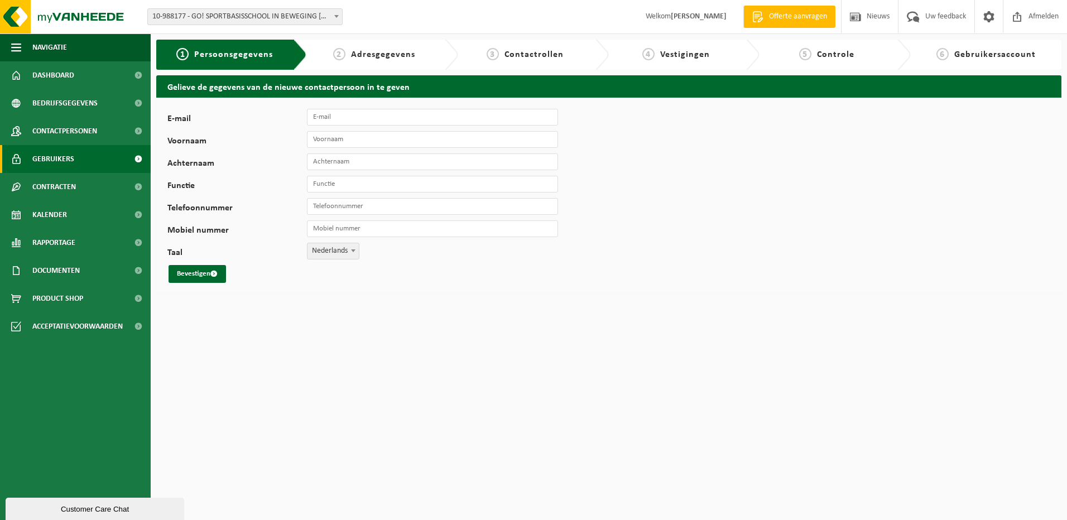
click at [79, 160] on link "Gebruikers" at bounding box center [75, 159] width 151 height 28
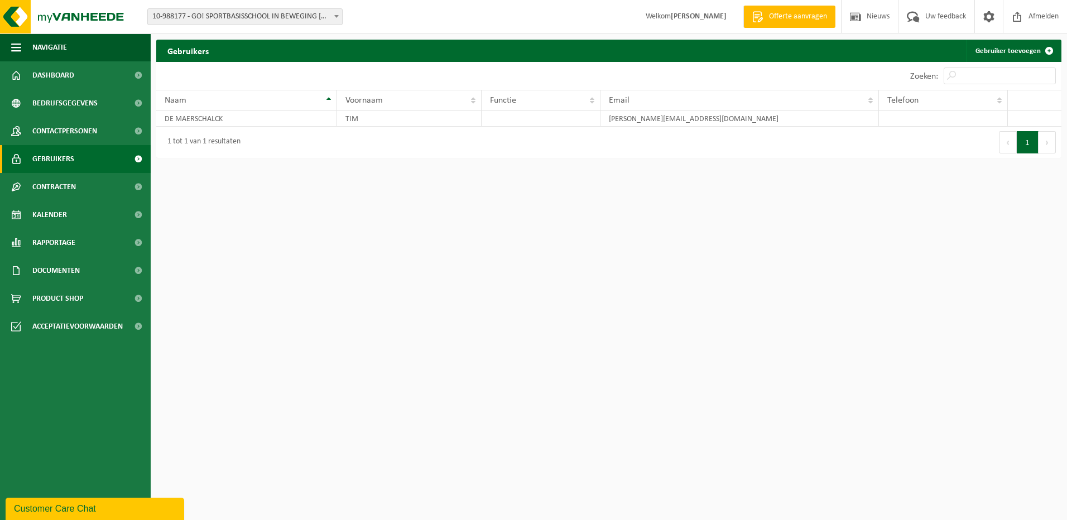
click at [239, 13] on span "10-988177 - GO! SPORTBASISSCHOOL IN BEWEGING [GEOGRAPHIC_DATA]" at bounding box center [245, 17] width 194 height 16
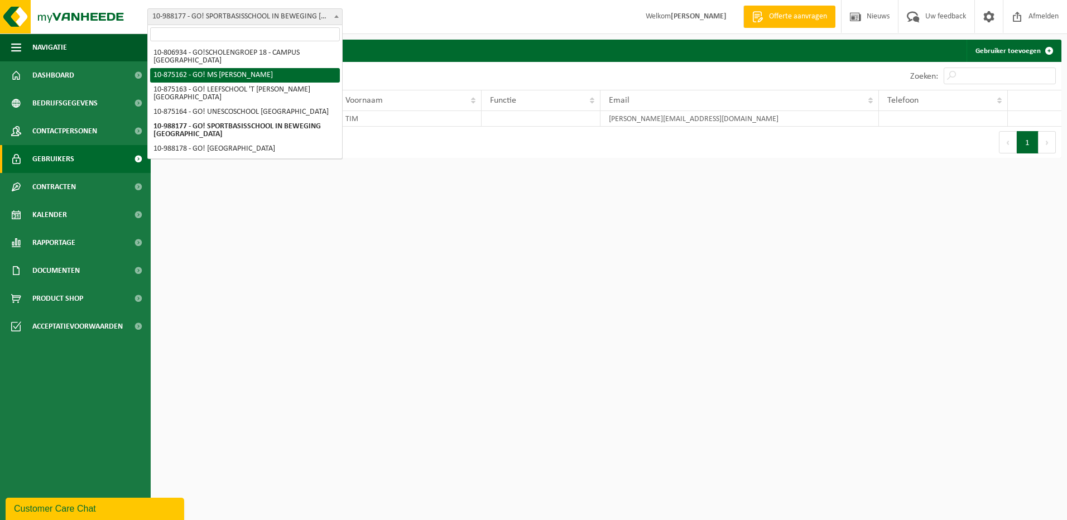
select select "106956"
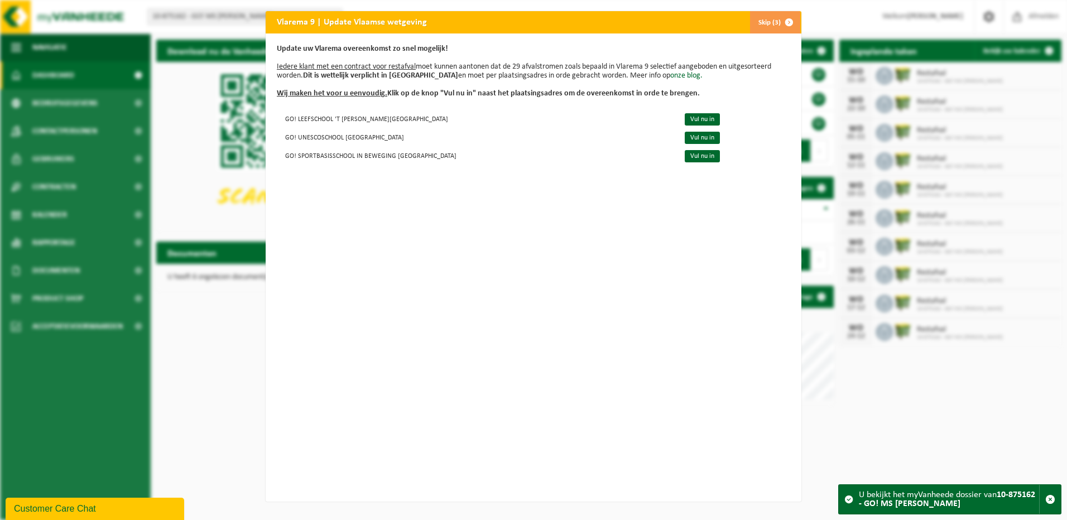
click at [781, 22] on span "button" at bounding box center [789, 22] width 22 height 22
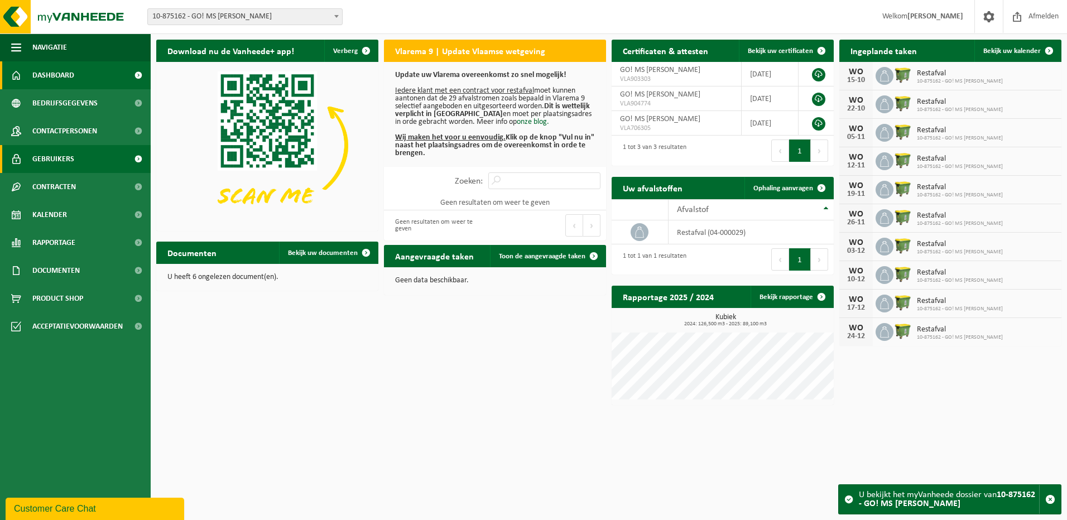
click at [69, 159] on span "Gebruikers" at bounding box center [53, 159] width 42 height 28
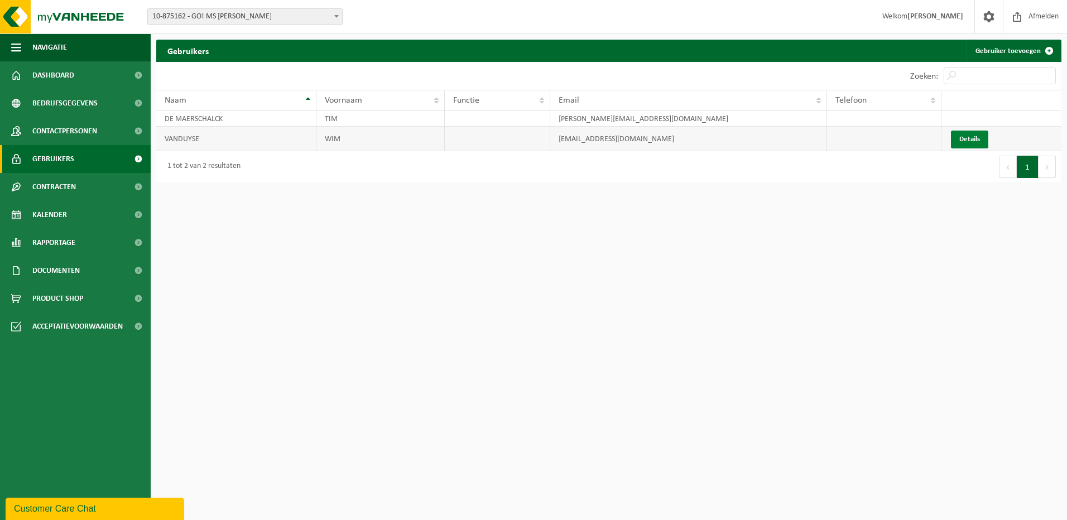
click at [976, 142] on link "Details" at bounding box center [969, 140] width 37 height 18
click at [287, 20] on span "10-875162 - GO! MS [PERSON_NAME]" at bounding box center [245, 17] width 194 height 16
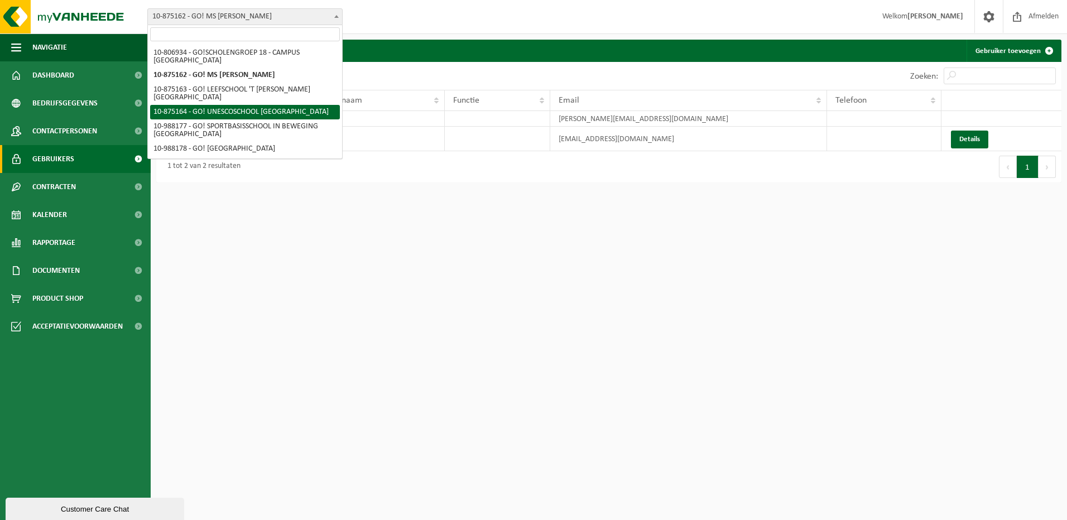
scroll to position [7, 0]
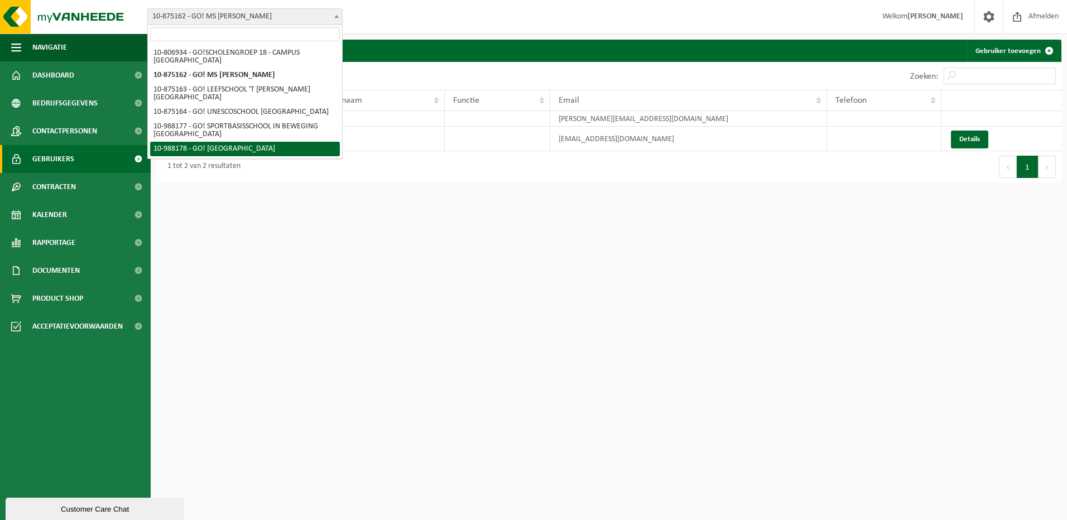
select select "167655"
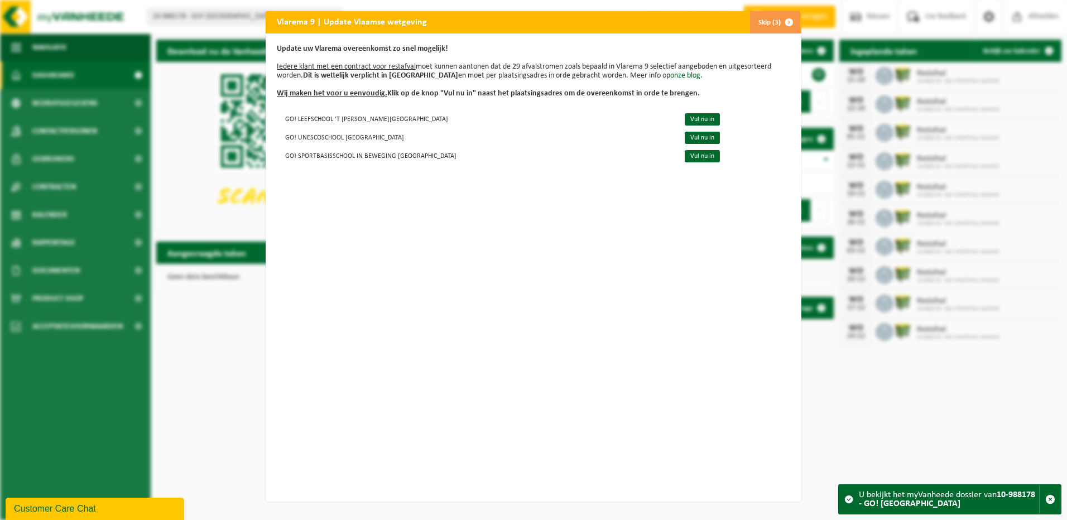
scroll to position [1, 0]
click at [780, 23] on span "button" at bounding box center [789, 22] width 22 height 22
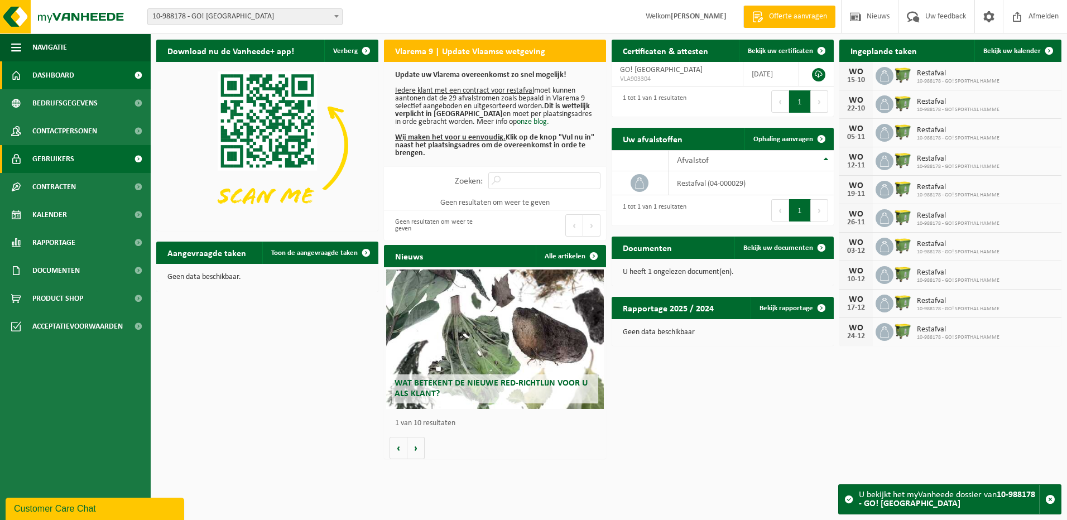
click at [71, 153] on span "Gebruikers" at bounding box center [53, 159] width 42 height 28
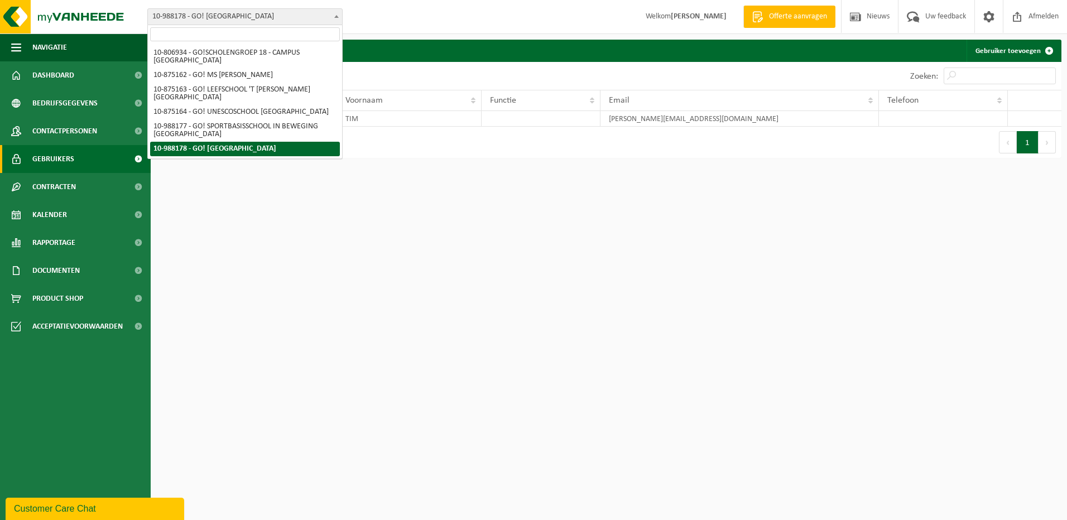
click at [235, 17] on span "10-988178 - GO! [GEOGRAPHIC_DATA]" at bounding box center [245, 17] width 194 height 16
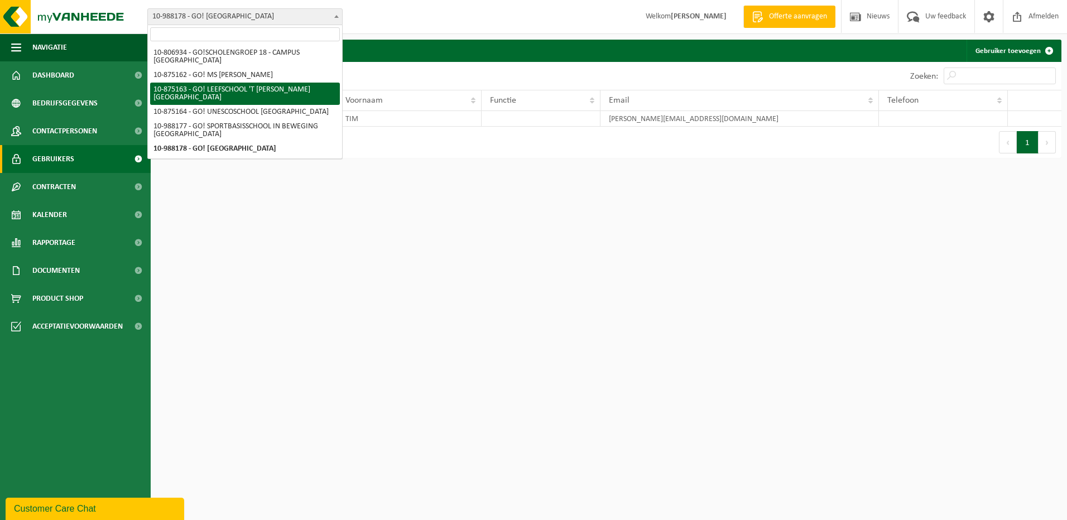
scroll to position [7, 0]
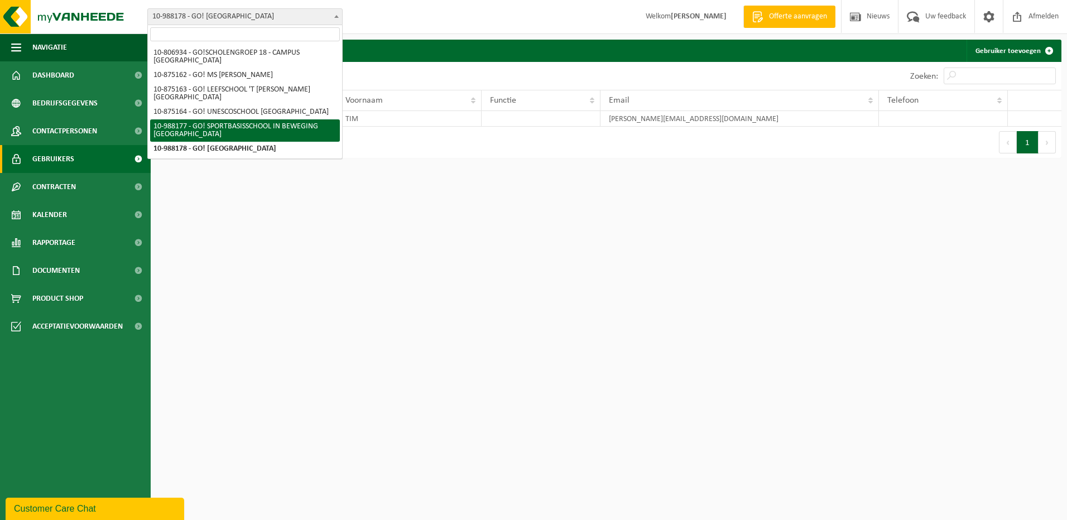
select select "167654"
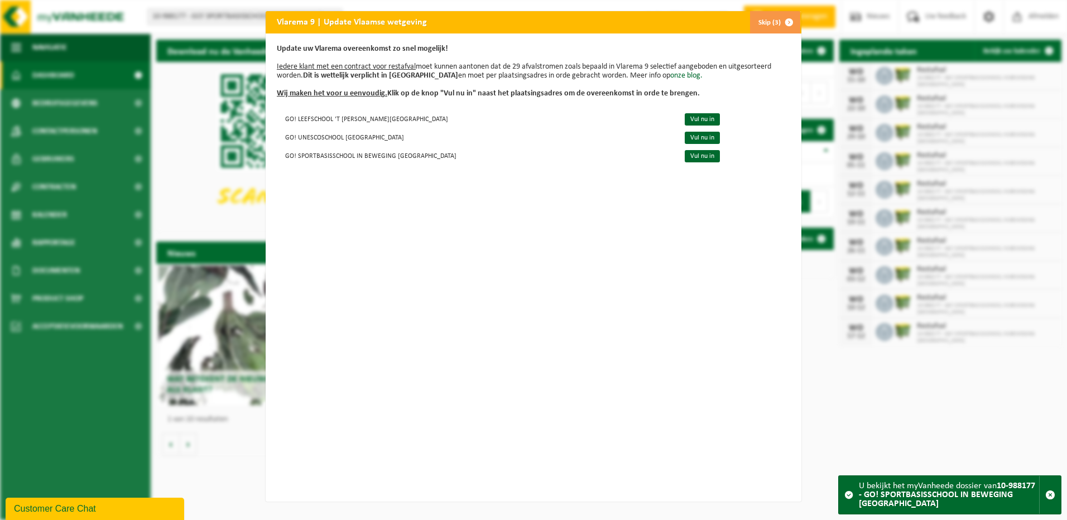
click at [779, 23] on span "button" at bounding box center [789, 22] width 22 height 22
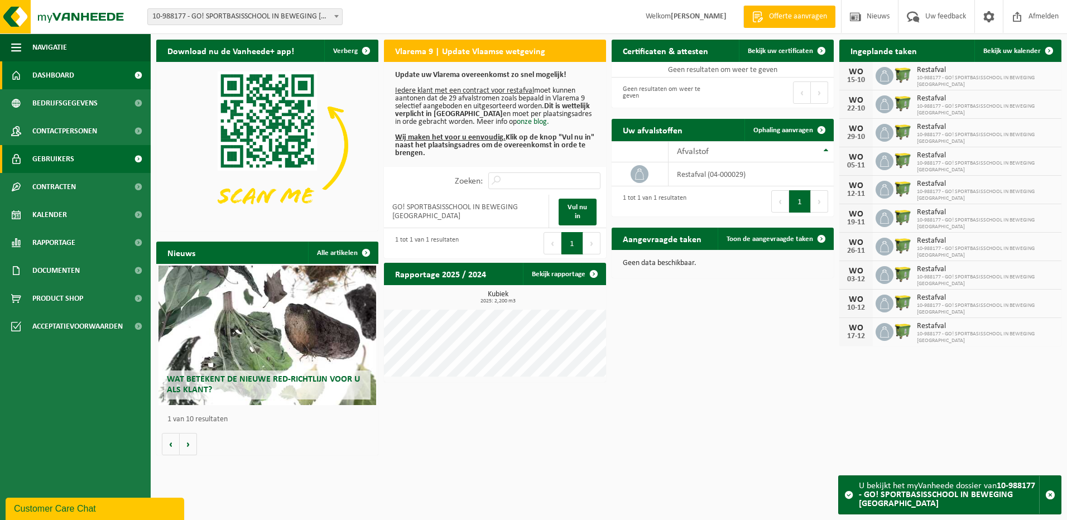
click at [41, 160] on span "Gebruikers" at bounding box center [53, 159] width 42 height 28
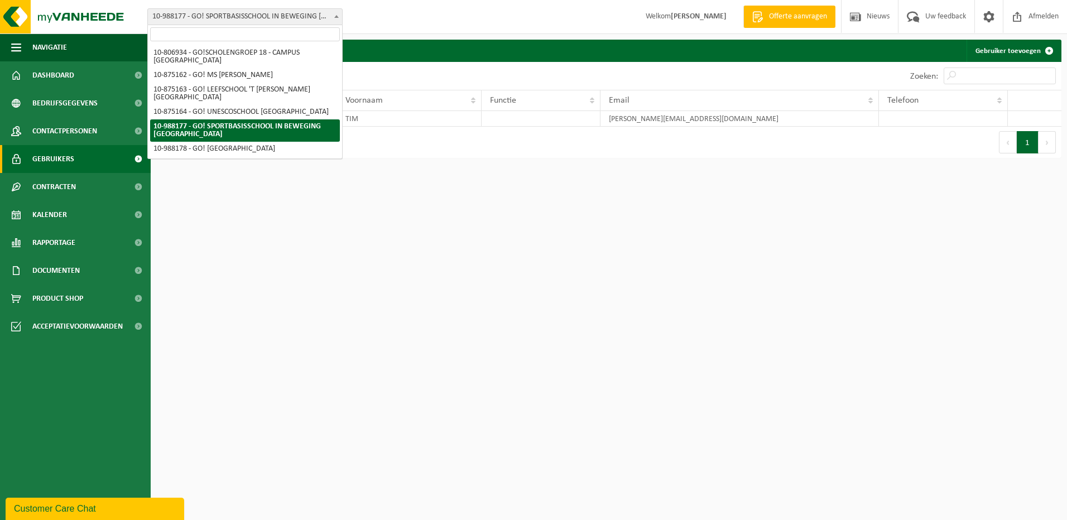
click at [279, 13] on span "10-988177 - GO! SPORTBASISSCHOOL IN BEWEGING [GEOGRAPHIC_DATA]" at bounding box center [245, 17] width 194 height 16
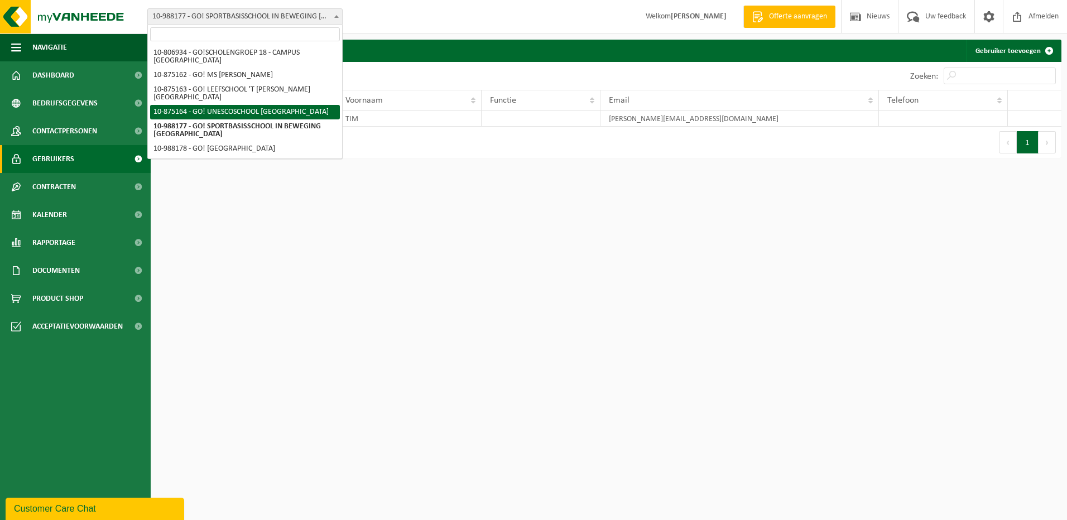
select select "106958"
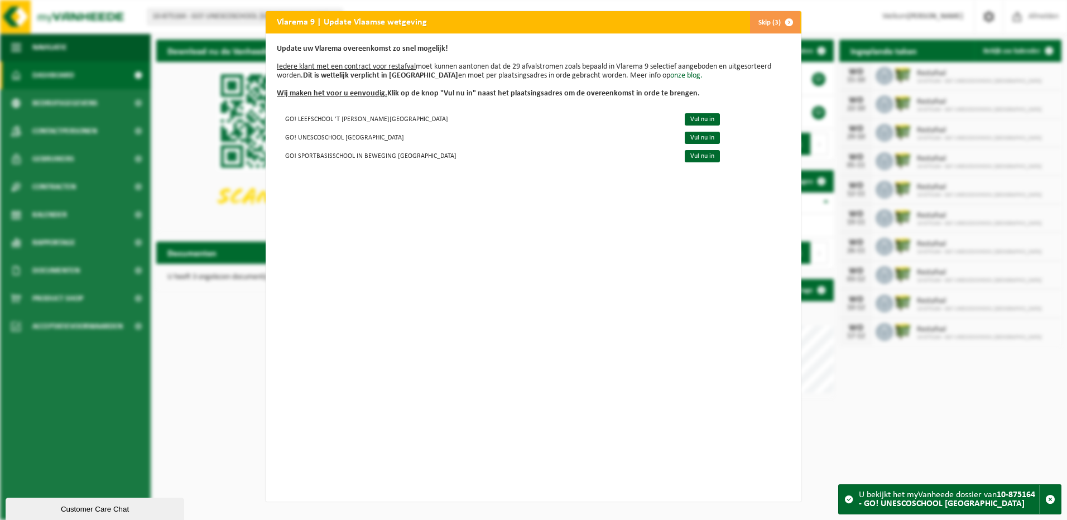
click at [781, 20] on span "button" at bounding box center [789, 22] width 22 height 22
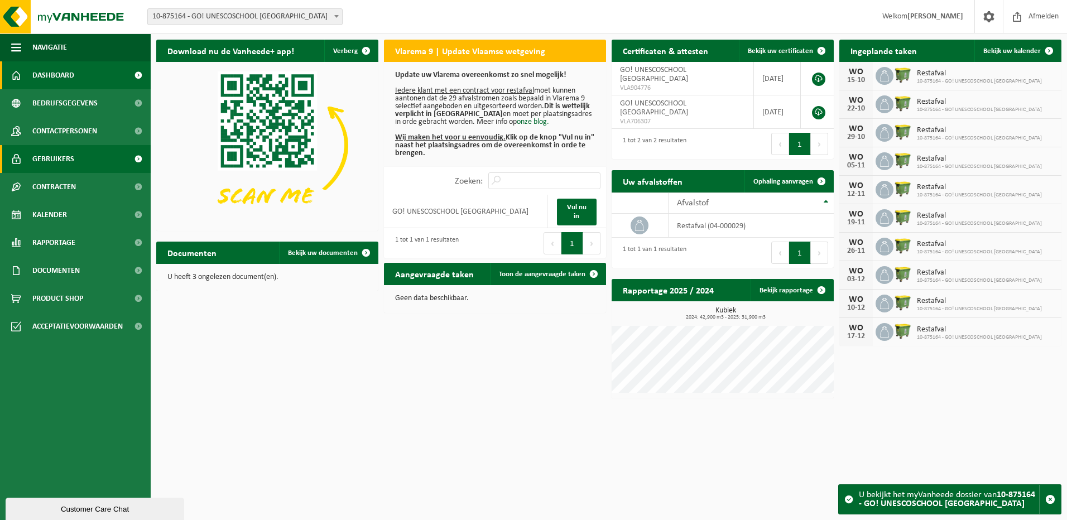
click at [75, 158] on link "Gebruikers" at bounding box center [75, 159] width 151 height 28
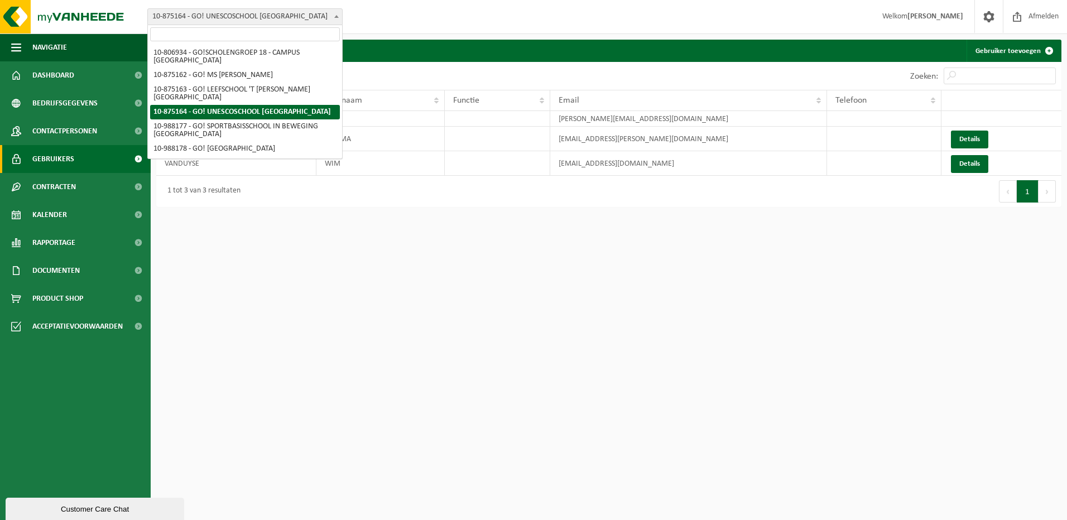
click at [199, 15] on span "10-875164 - GO! UNESCOSCHOOL [GEOGRAPHIC_DATA]" at bounding box center [245, 17] width 194 height 16
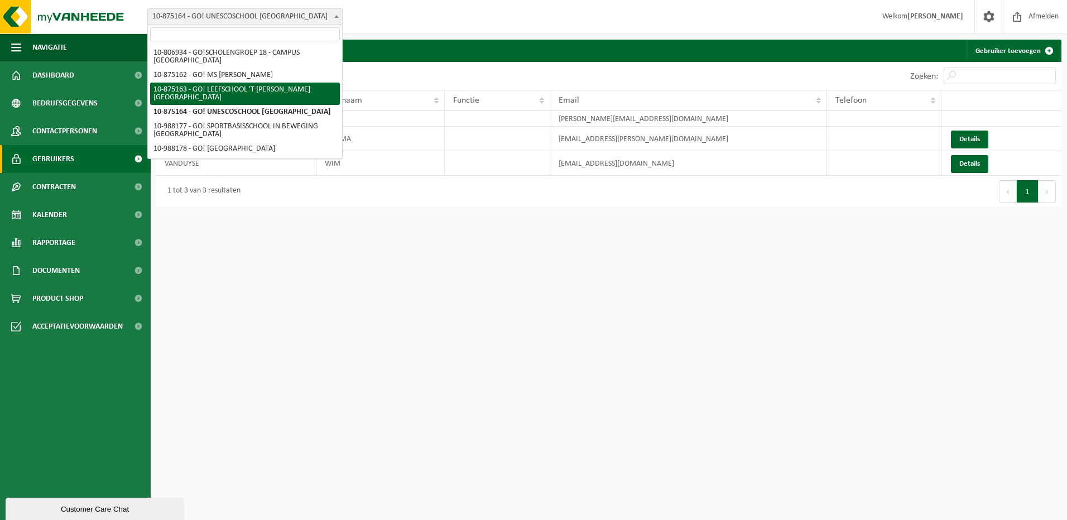
select select "106957"
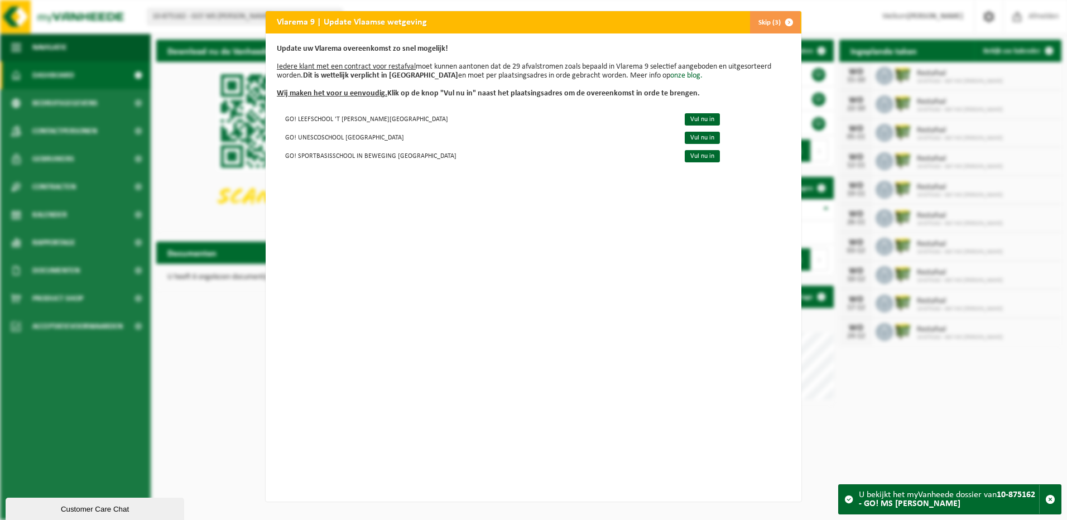
click at [782, 25] on span "button" at bounding box center [789, 22] width 22 height 22
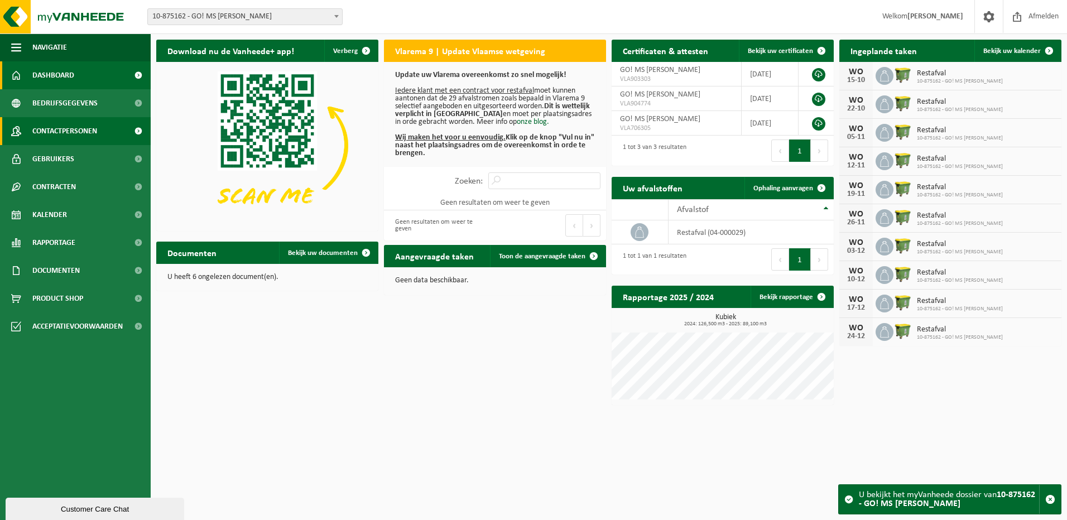
click at [96, 129] on span "Contactpersonen" at bounding box center [64, 131] width 65 height 28
